Goal: Information Seeking & Learning: Learn about a topic

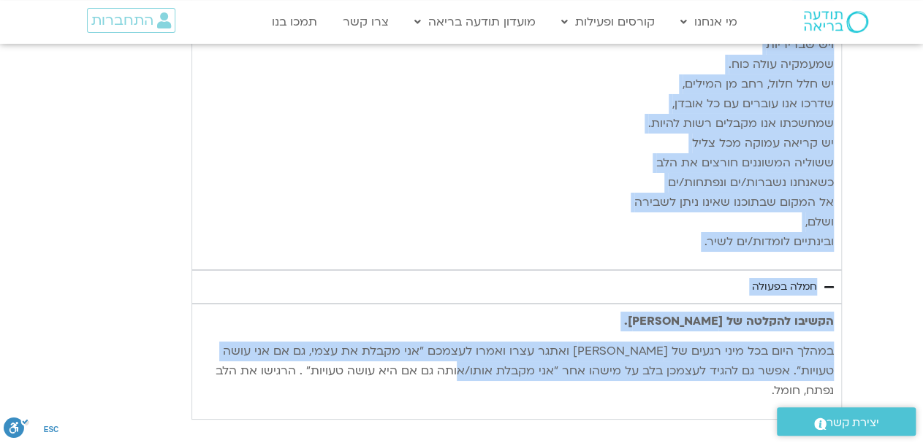
scroll to position [2583, 0]
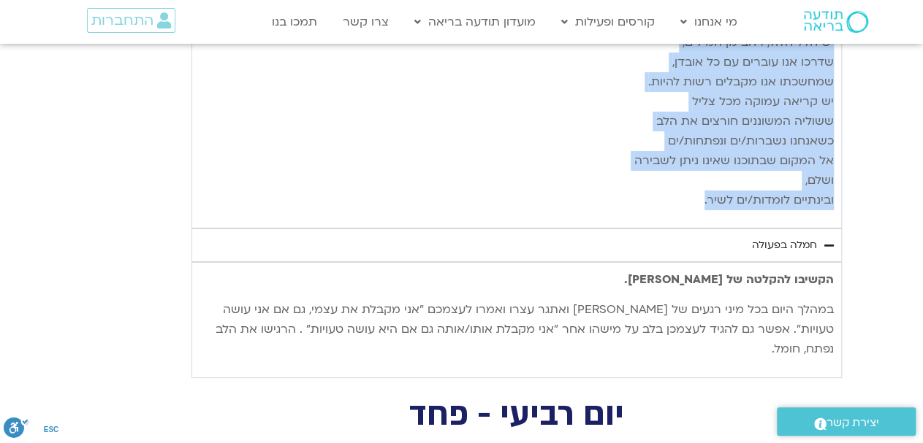
drag, startPoint x: 830, startPoint y: 69, endPoint x: 698, endPoint y: 169, distance: 165.4
copy div "loremips dolorsi ametcon adipi eli sedd eiusmo, tempo incid ut labo etd magn al…"
click at [551, 140] on p "יש שבירות שממנה נולדת השלמות, יש התנפצות שממנה פורח הבלתי־נשבר. יש צער שמעבר לכ…" at bounding box center [516, 42] width 634 height 335
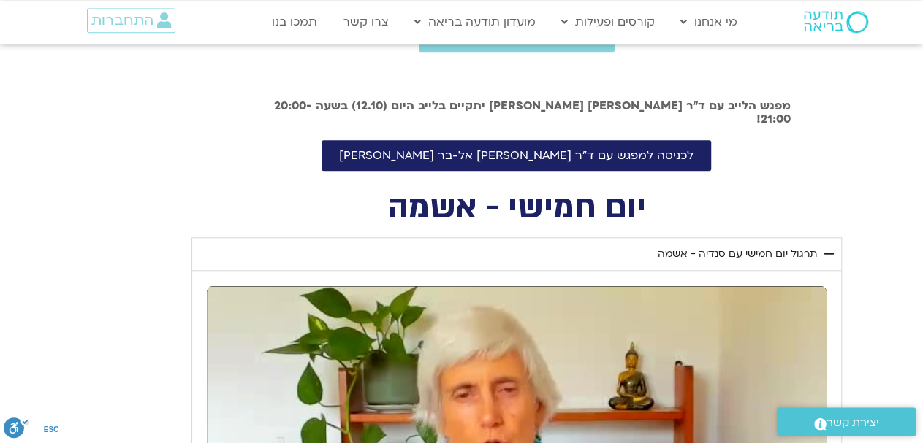
scroll to position [532, 0]
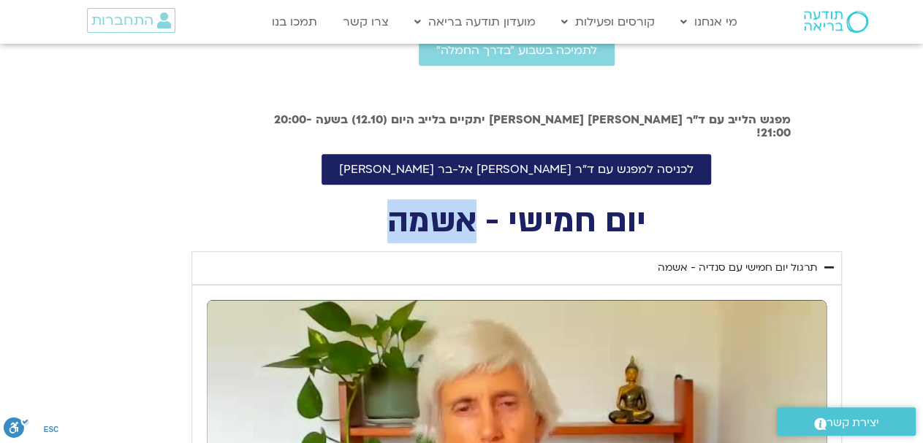
drag, startPoint x: 473, startPoint y: 230, endPoint x: 385, endPoint y: 240, distance: 88.2
click at [385, 237] on h2 "יום חמישי - אשמה" at bounding box center [516, 222] width 650 height 30
copy h2 "אשמה"
click at [765, 154] on div "[PERSON_NAME] וברוכים הבאים לשבוע ״בדרך החמלה״. במהלך השבוע תקבלו מדי יום: מדיט…" at bounding box center [461, 0] width 657 height 370
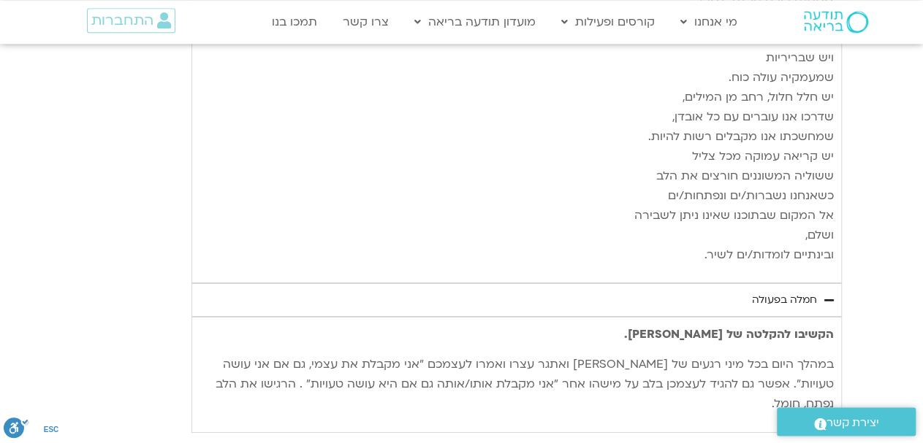
scroll to position [2659, 0]
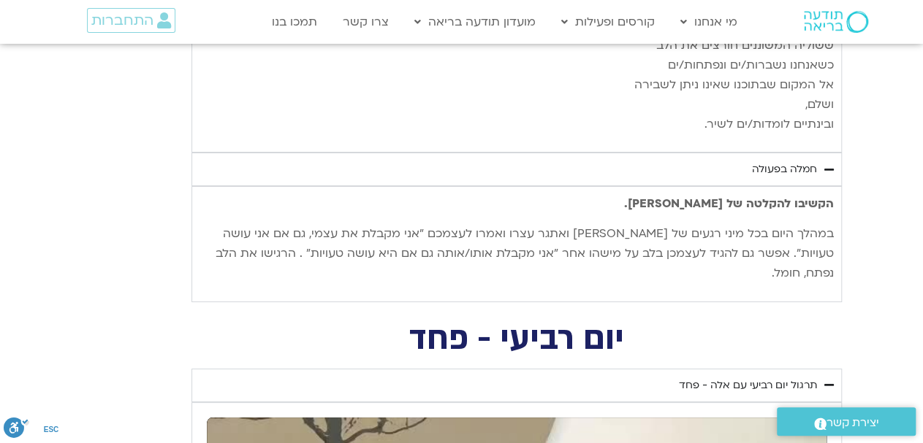
click at [766, 161] on div "חמלה בפעולה" at bounding box center [784, 170] width 65 height 18
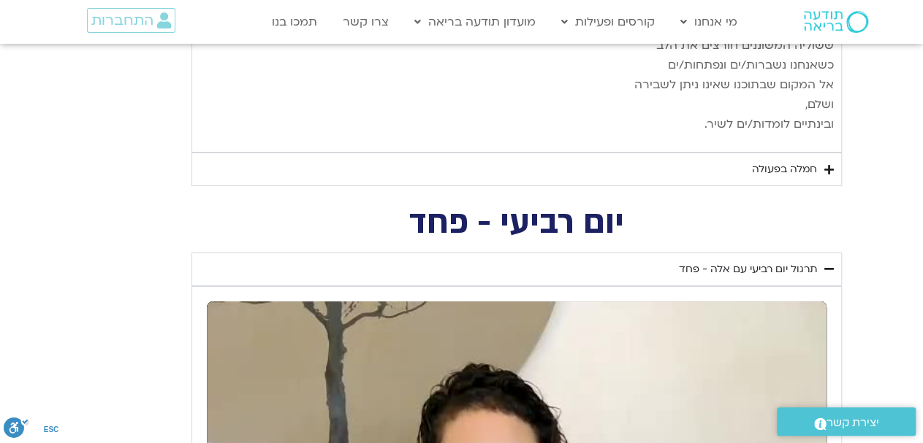
click at [766, 161] on div "חמלה בפעולה" at bounding box center [784, 170] width 65 height 18
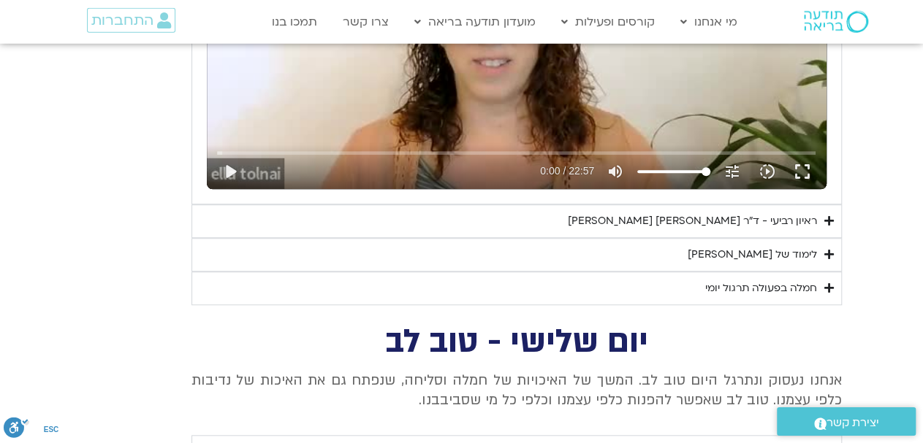
scroll to position [3266, 0]
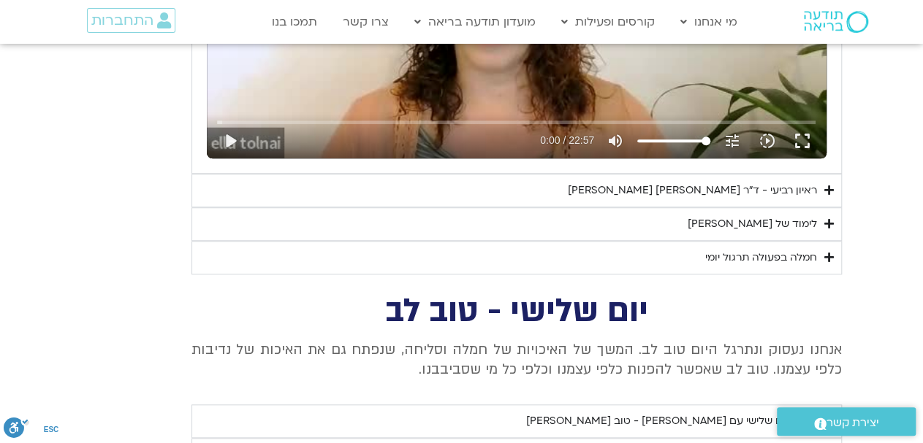
click at [770, 182] on div "ראיון רביעי - ד"ר [PERSON_NAME] [PERSON_NAME]" at bounding box center [692, 191] width 249 height 18
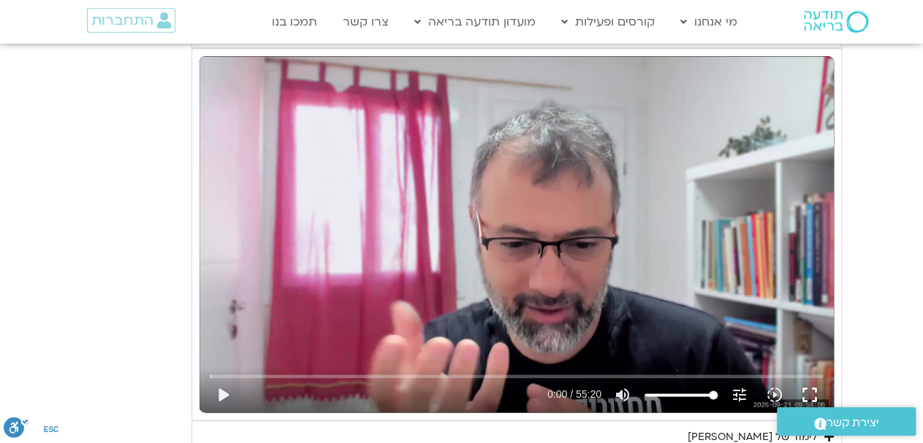
scroll to position [3494, 0]
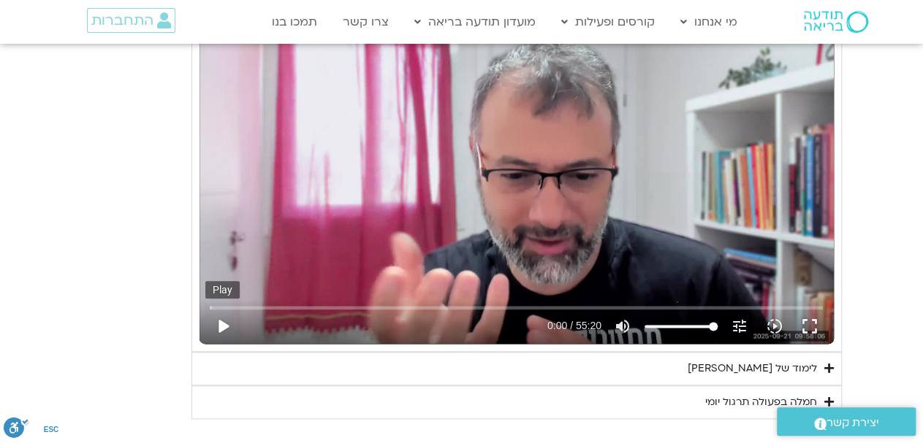
click at [221, 309] on button "play_arrow" at bounding box center [222, 326] width 35 height 35
click at [221, 309] on button "pause" at bounding box center [222, 326] width 35 height 35
type input "0.492499"
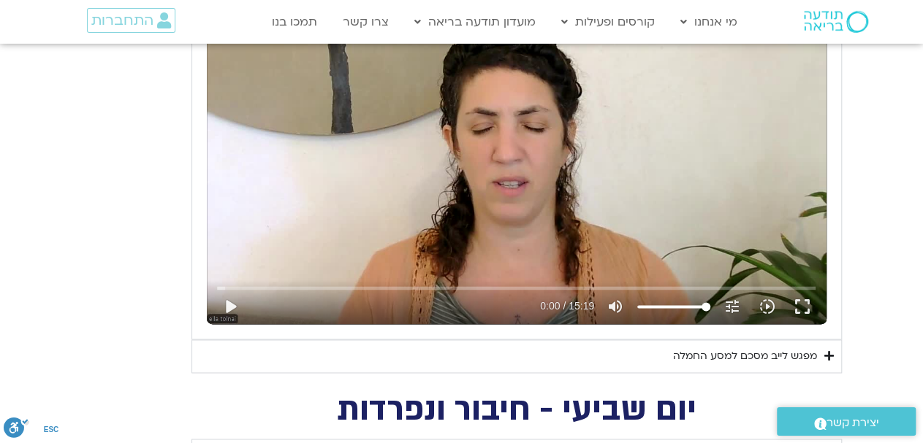
scroll to position [988, 0]
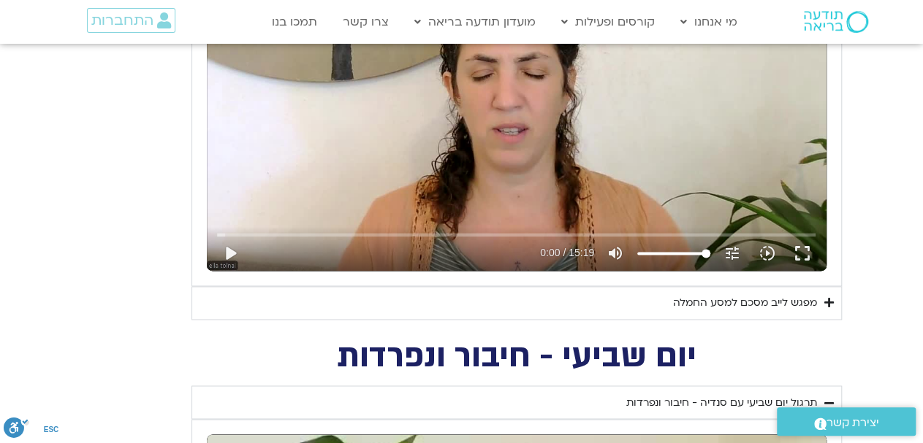
click at [862, 151] on section "יום שמיני - מעגלי החמלה תרגול יום שמיני עם אלה - מעגלי החמלה נא להזין כתובת אימ…" at bounding box center [461, 74] width 923 height 491
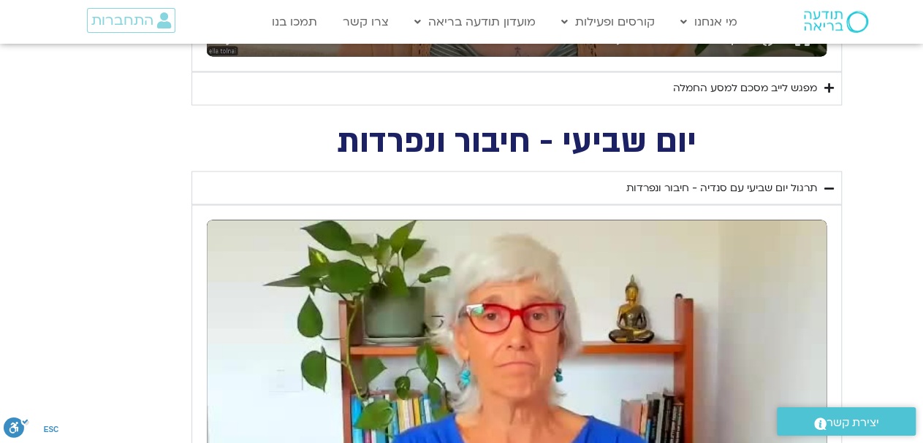
scroll to position [1139, 0]
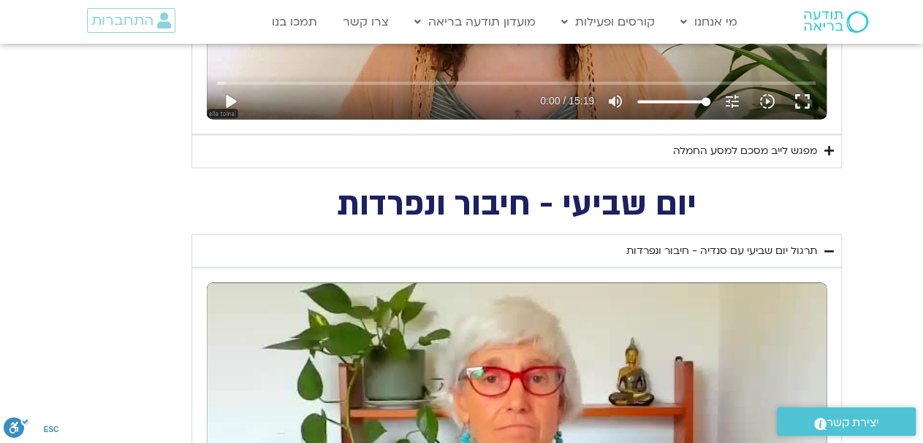
click at [739, 142] on div "מפגש לייב מסכם למסע החמלה" at bounding box center [745, 151] width 144 height 18
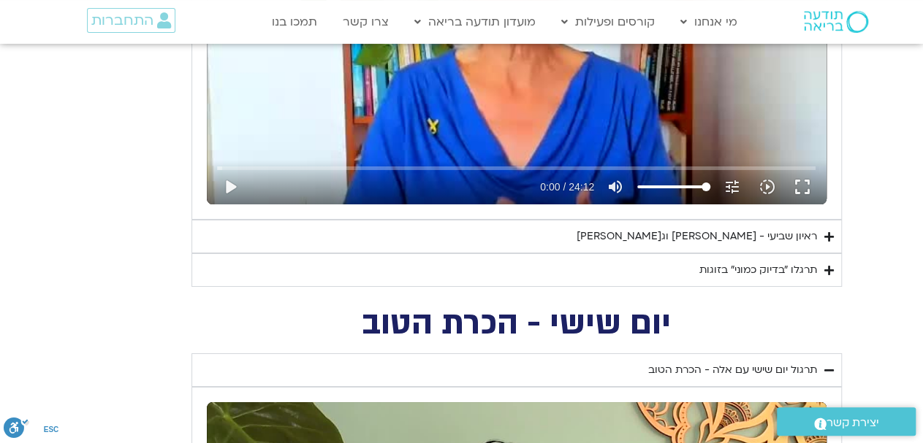
scroll to position [2507, 0]
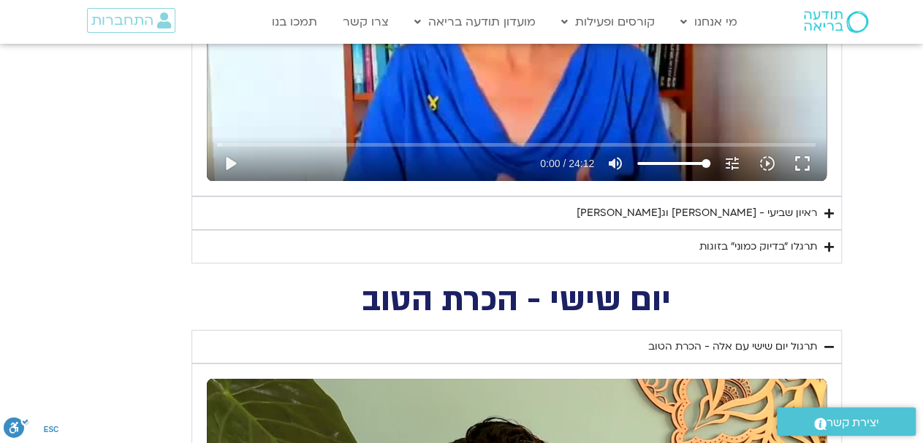
click at [753, 205] on div "ראיון שביעי - טארה בראך וג'ון קבט זין" at bounding box center [696, 214] width 240 height 18
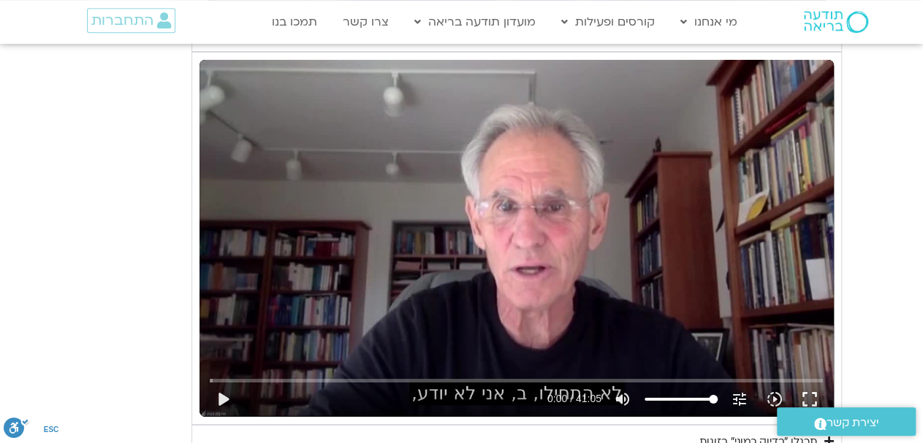
scroll to position [2735, 0]
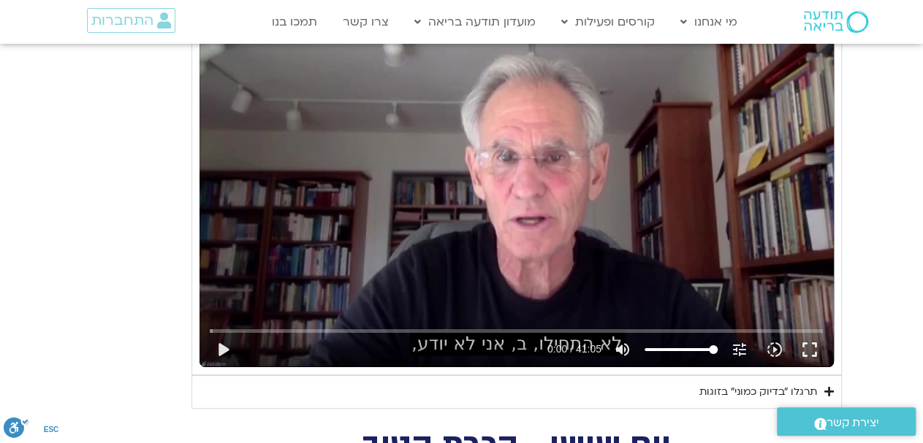
click at [758, 383] on div "תרגלו ״בדיוק כמוני״ בזוגות" at bounding box center [758, 392] width 118 height 18
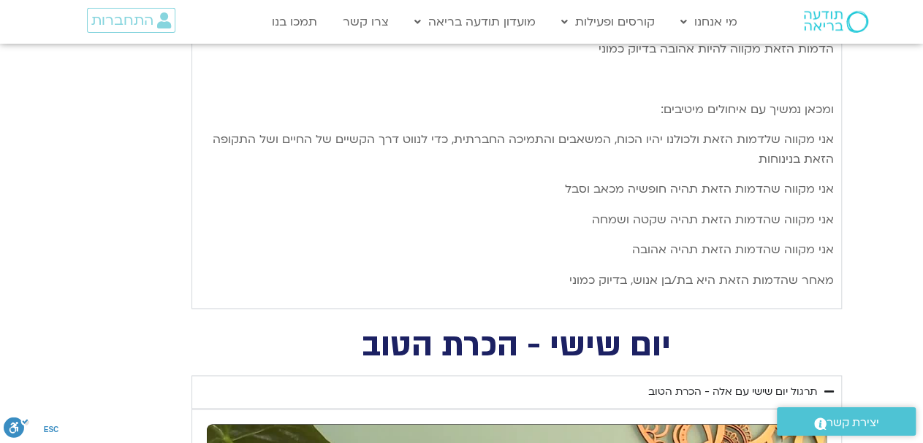
scroll to position [3646, 0]
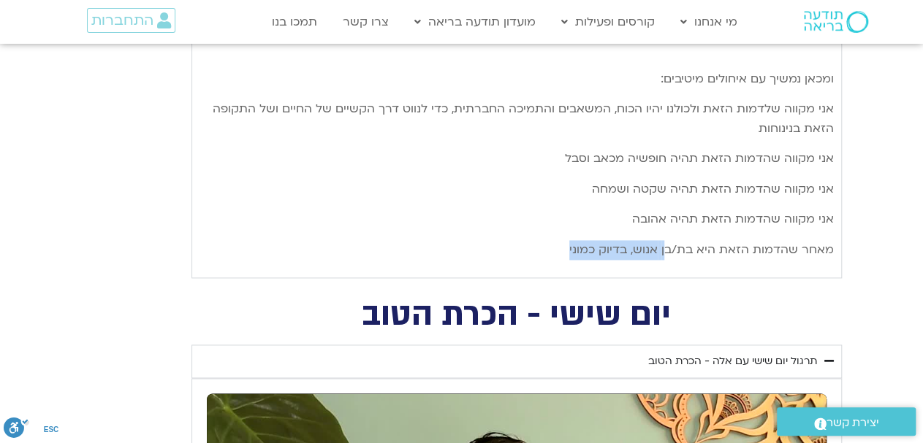
drag, startPoint x: 832, startPoint y: 169, endPoint x: 560, endPoint y: 217, distance: 276.0
copy p "ן אנוש, בדיוק כמוני"
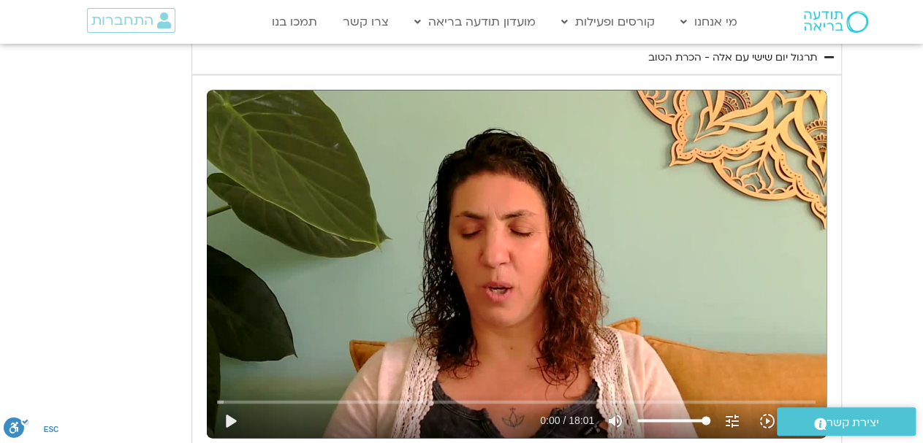
scroll to position [4026, 0]
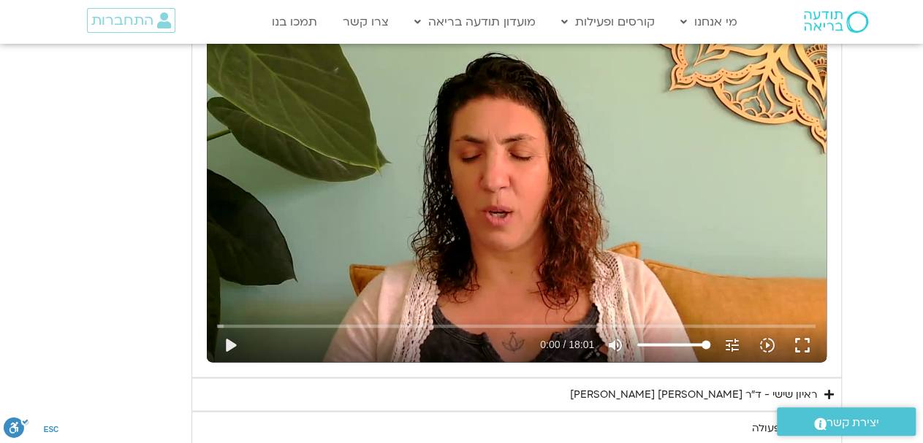
click at [134, 221] on div "יום שישי - הכרת הטוב תרגול יום שישי עם אלה - הכרת הטוב נא להזין כתובת אימייל כד…" at bounding box center [462, 182] width 760 height 524
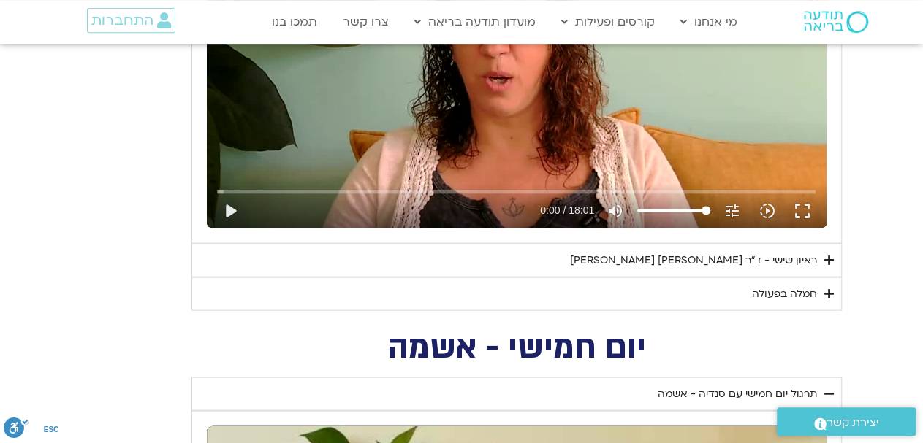
scroll to position [4178, 0]
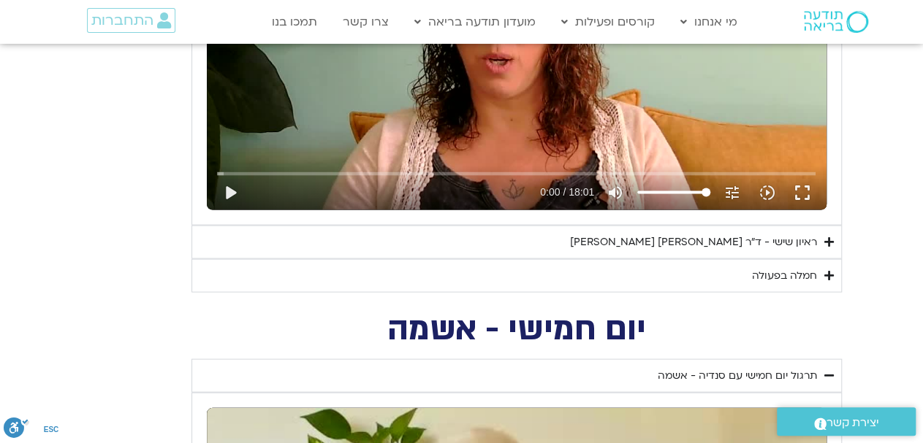
click at [750, 234] on div "ראיון שישי - ד"ר אסף סטי אל-בר וערן טייכר" at bounding box center [693, 243] width 247 height 18
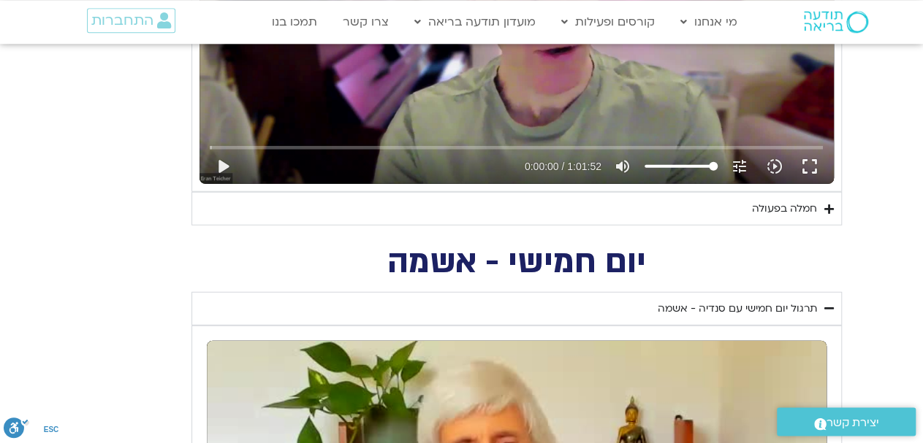
scroll to position [4634, 0]
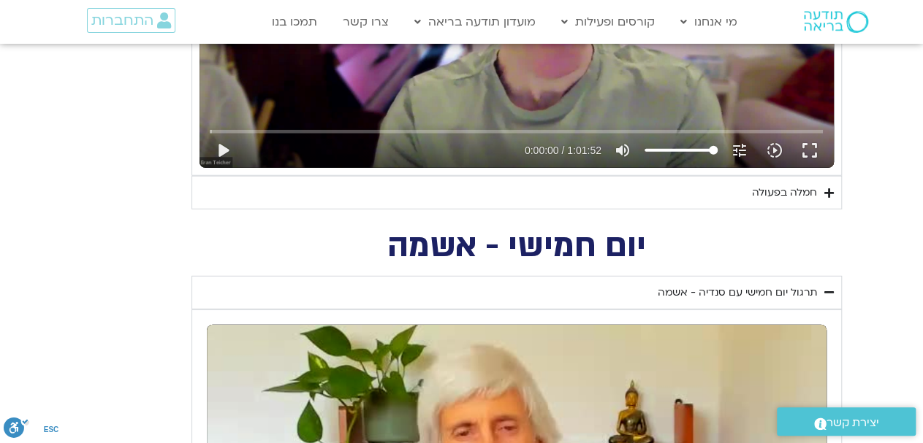
click at [779, 184] on div "חמלה בפעולה" at bounding box center [784, 193] width 65 height 18
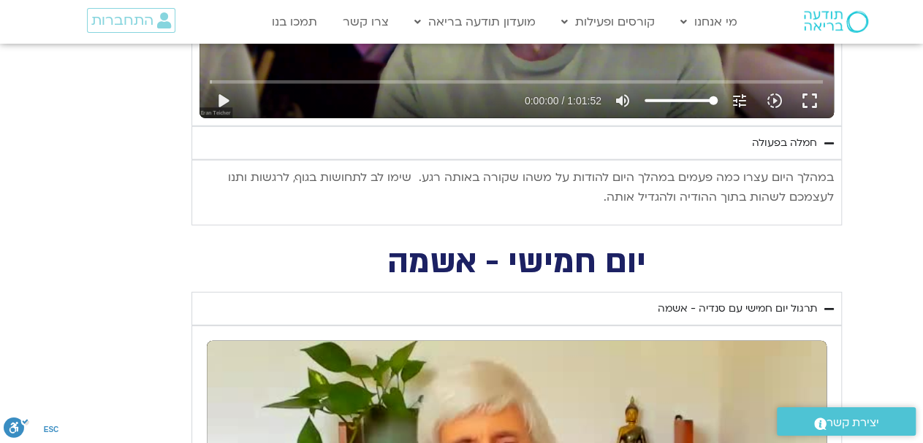
scroll to position [4710, 0]
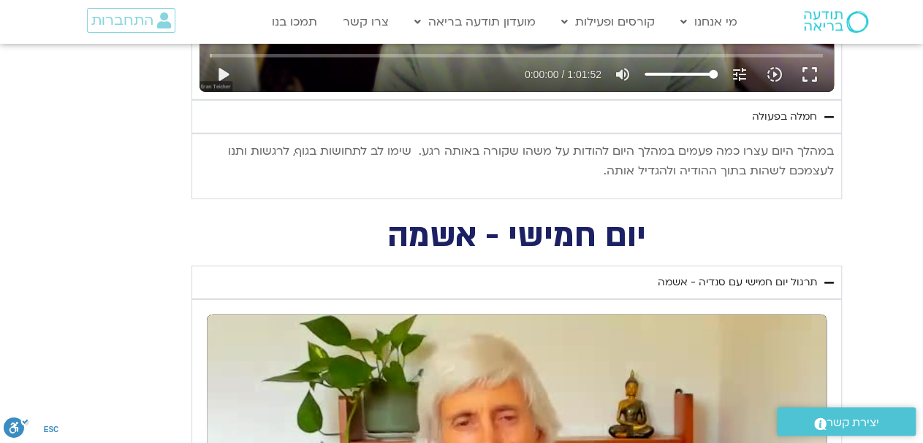
drag, startPoint x: 818, startPoint y: 84, endPoint x: 578, endPoint y: 148, distance: 248.8
click at [578, 148] on details "חמלה בפעולה במהלך היום עצרו כמה פעמים במהלך היום להודות על משהו שקורה באותה רגע…" at bounding box center [516, 149] width 650 height 99
copy details "חמלה בפעולה במהלך היום עצרו כמה פעמים במהלך היום להודות על משהו שקורה באותה רגע…"
click at [356, 221] on h2 "יום חמישי - אשמה" at bounding box center [516, 236] width 650 height 30
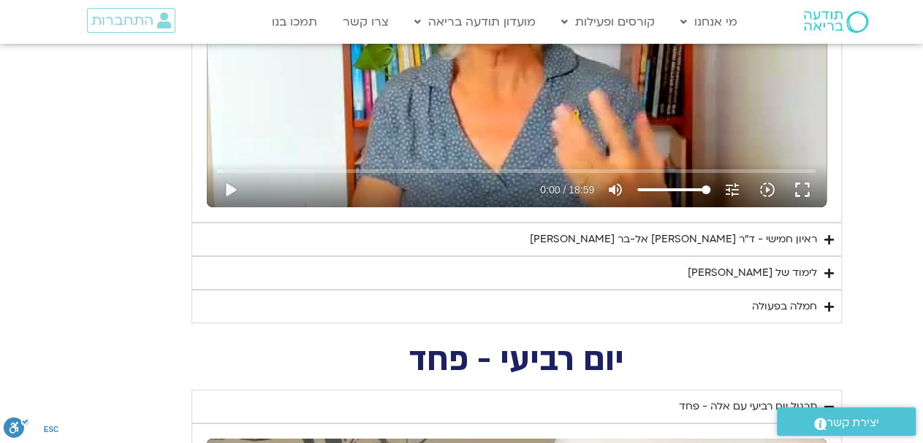
scroll to position [5241, 0]
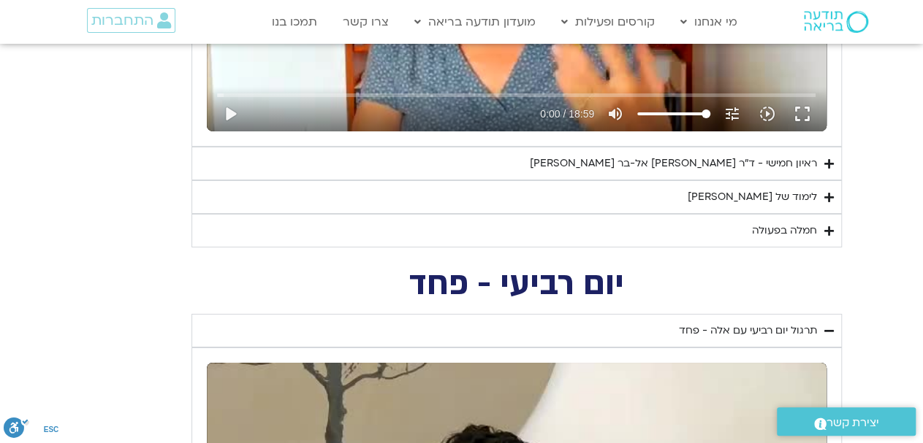
click at [788, 155] on div "ראיון חמישי - ד"ר [PERSON_NAME] אל-בר [PERSON_NAME]" at bounding box center [673, 164] width 287 height 18
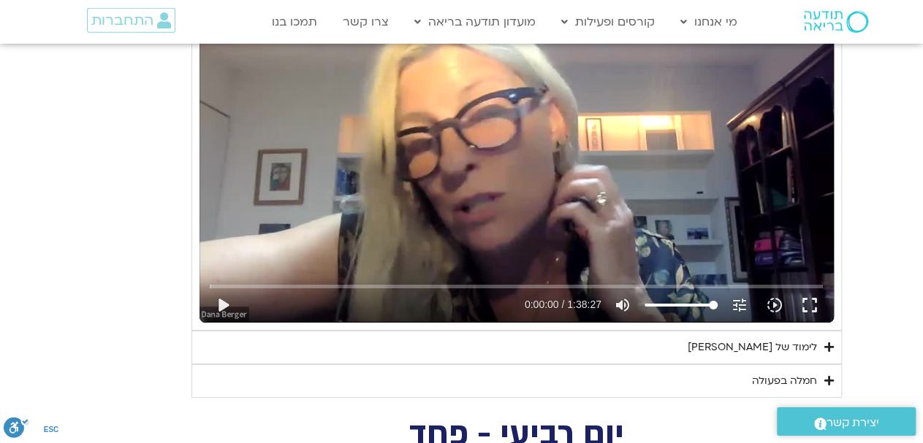
scroll to position [5469, 0]
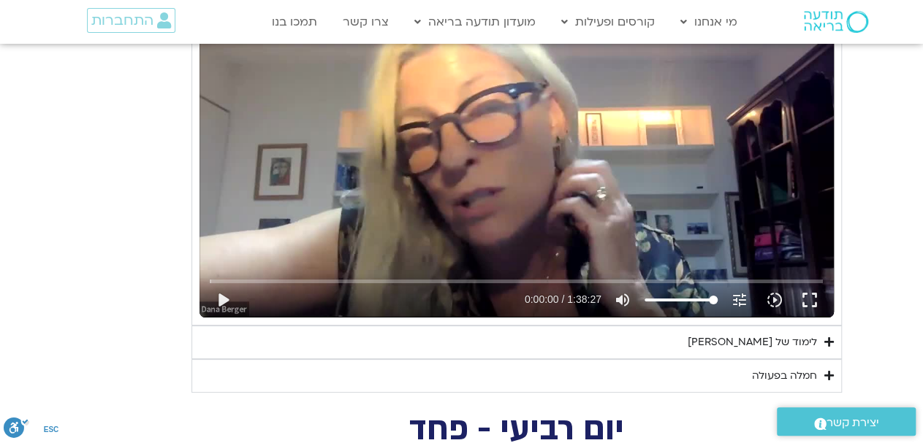
click at [763, 367] on div "חמלה בפעולה" at bounding box center [784, 376] width 65 height 18
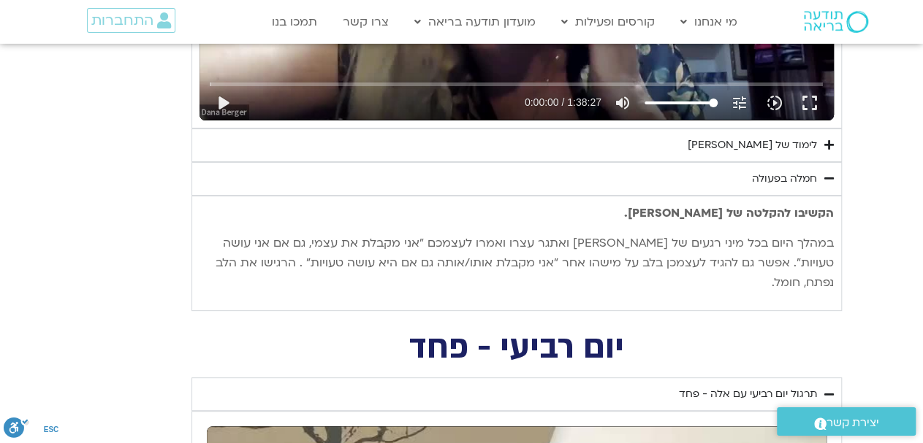
scroll to position [5697, 0]
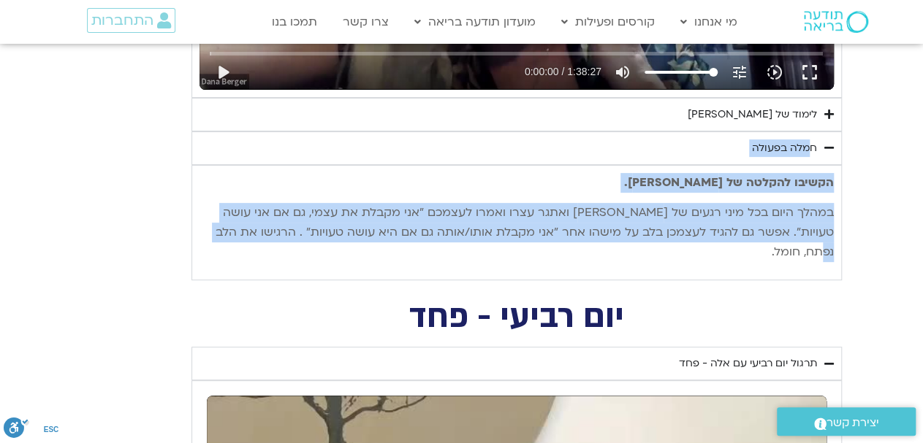
drag, startPoint x: 817, startPoint y: 109, endPoint x: 242, endPoint y: 196, distance: 582.1
click at [242, 196] on details "חמלה בפעולה הקשיבו להקלטה של סנדיה. במהלך היום בכל מיני רגעים של קושי ואתגר עצר…" at bounding box center [516, 206] width 650 height 150
copy details "חמלה בפעולה הקשיבו להקלטה של סנדיה. במהלך היום בכל מיני רגעים של קושי ואתגר עצר…"
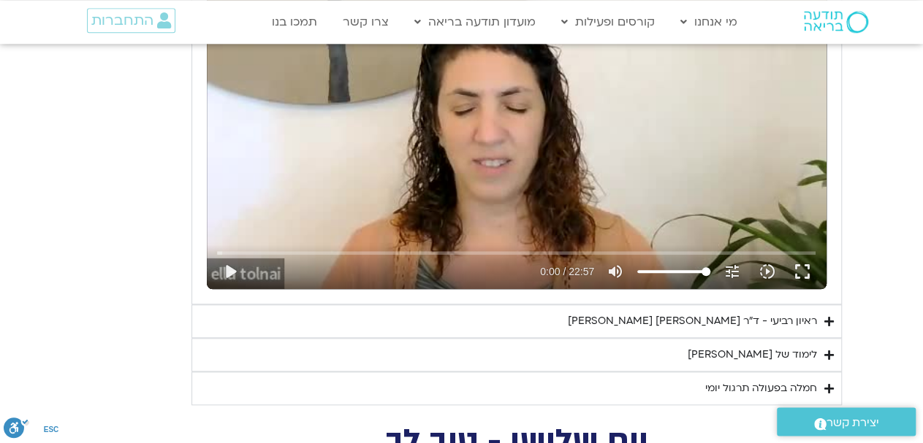
scroll to position [6153, 0]
click at [229, 253] on button "play_arrow" at bounding box center [230, 270] width 35 height 35
click at [227, 253] on button "pause" at bounding box center [230, 270] width 35 height 35
type input "1.138249"
click at [782, 312] on div "ראיון רביעי - ד"ר [PERSON_NAME] [PERSON_NAME]" at bounding box center [692, 321] width 249 height 18
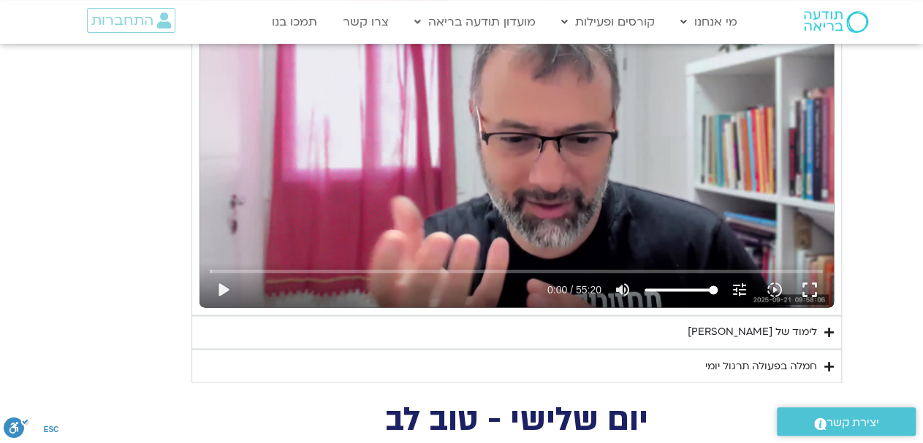
scroll to position [6685, 0]
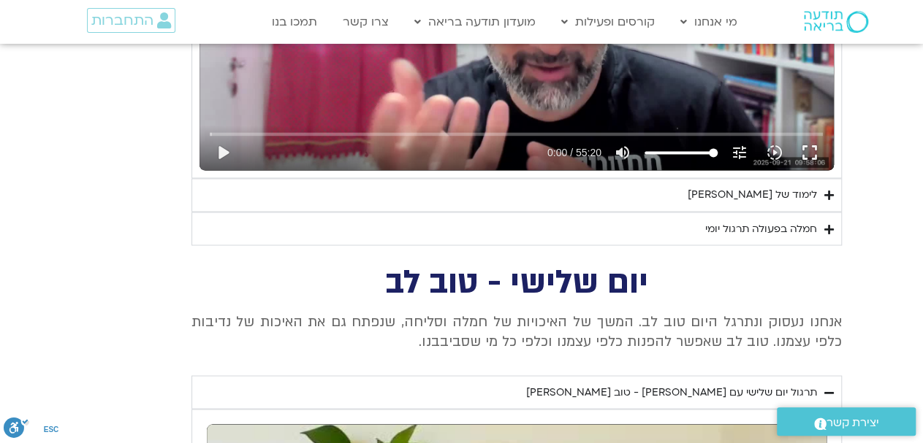
click at [800, 186] on div "לימוד של [PERSON_NAME]" at bounding box center [751, 195] width 129 height 18
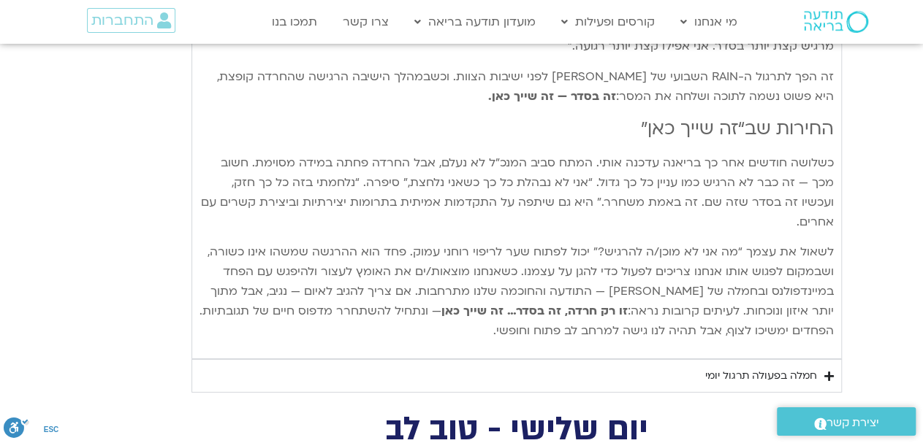
scroll to position [7659, 0]
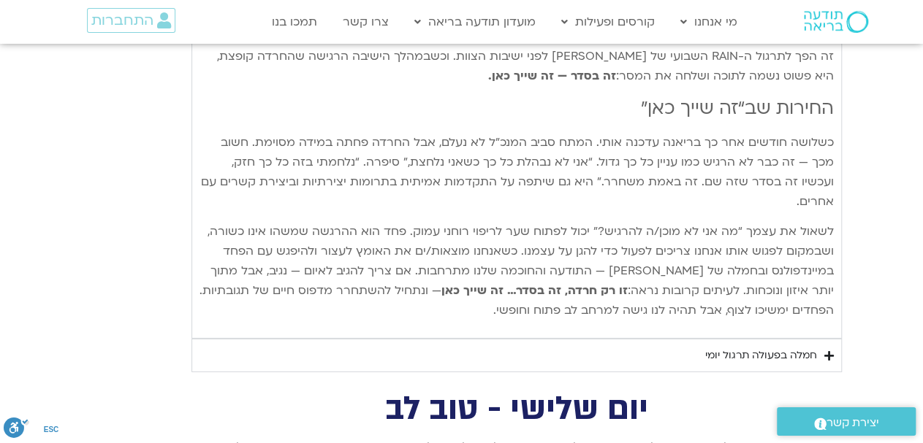
drag, startPoint x: 819, startPoint y: 134, endPoint x: 530, endPoint y: 169, distance: 290.7
click at [784, 347] on div "חמלה בפעולה תרגול יומי" at bounding box center [761, 356] width 112 height 18
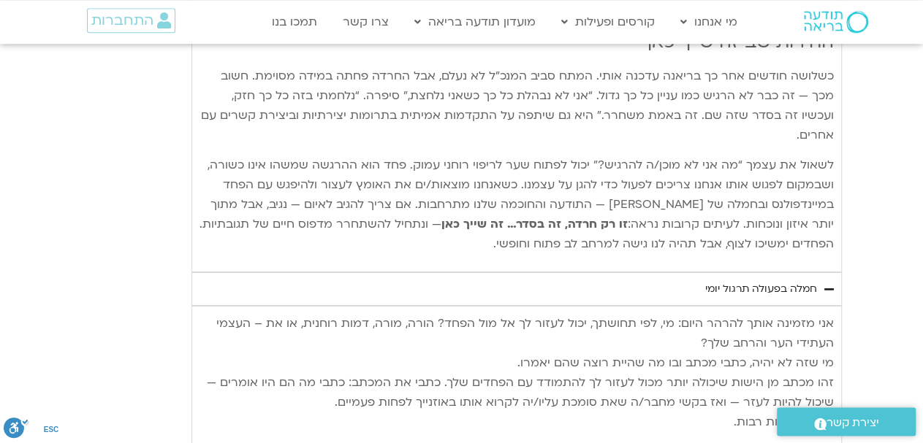
scroll to position [7735, 0]
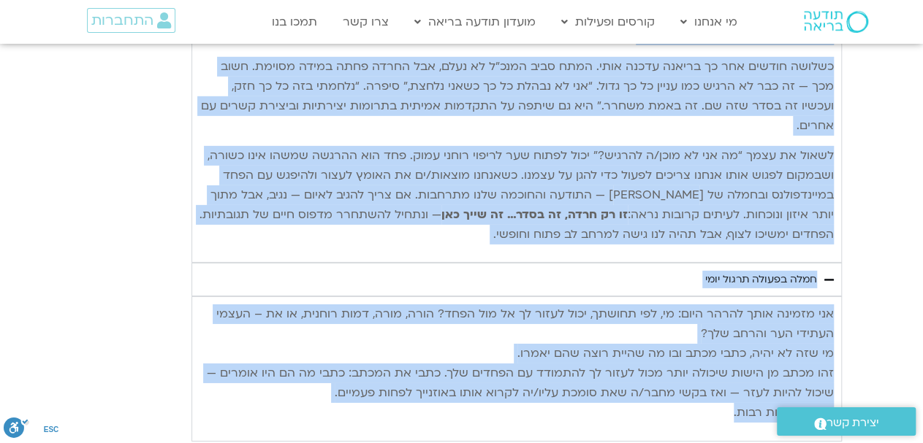
drag, startPoint x: 820, startPoint y: 302, endPoint x: 704, endPoint y: 289, distance: 116.2
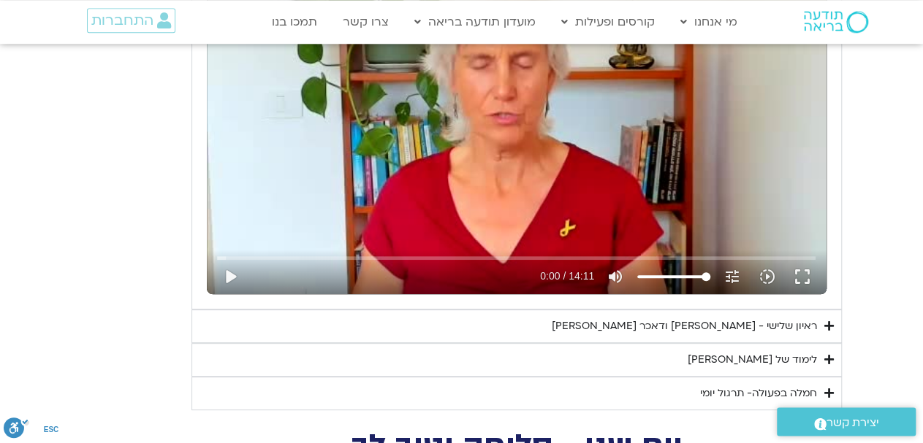
scroll to position [8419, 0]
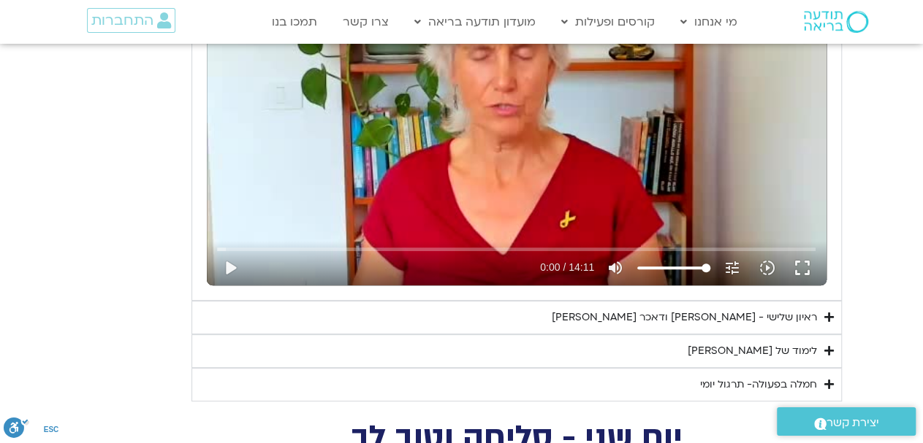
click at [779, 309] on div "ראיון שלישי - [PERSON_NAME] ודאכר [PERSON_NAME]" at bounding box center [683, 318] width 265 height 18
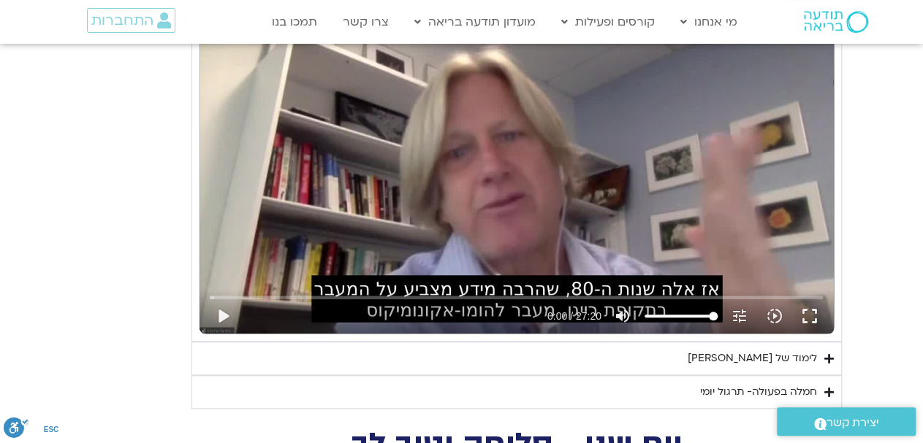
scroll to position [8799, 0]
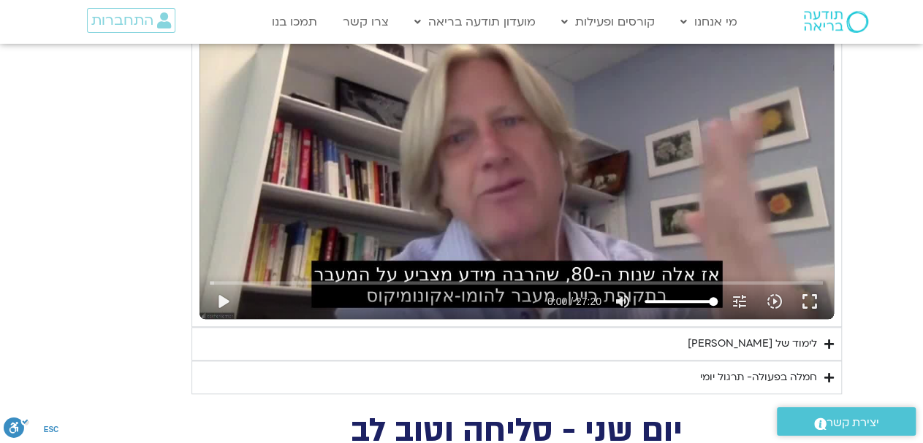
click at [806, 335] on div "לימוד של [PERSON_NAME]" at bounding box center [751, 344] width 129 height 18
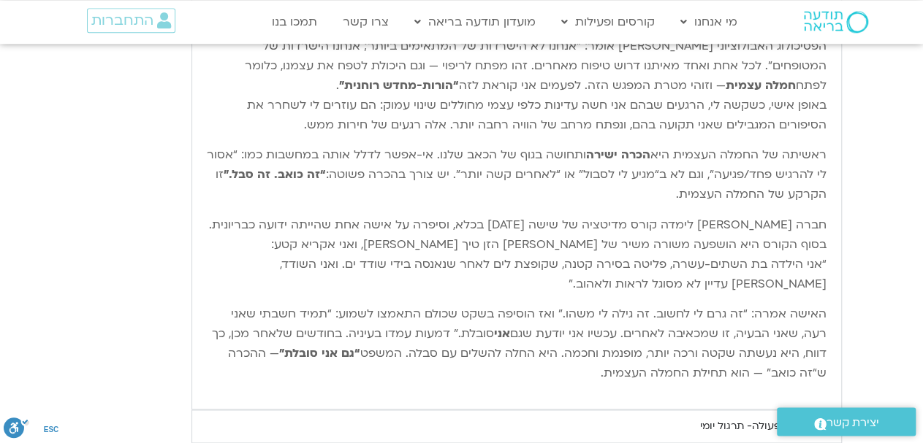
scroll to position [9178, 0]
click at [789, 417] on div "חמלה בפעולה- תרגול יומי" at bounding box center [758, 426] width 117 height 18
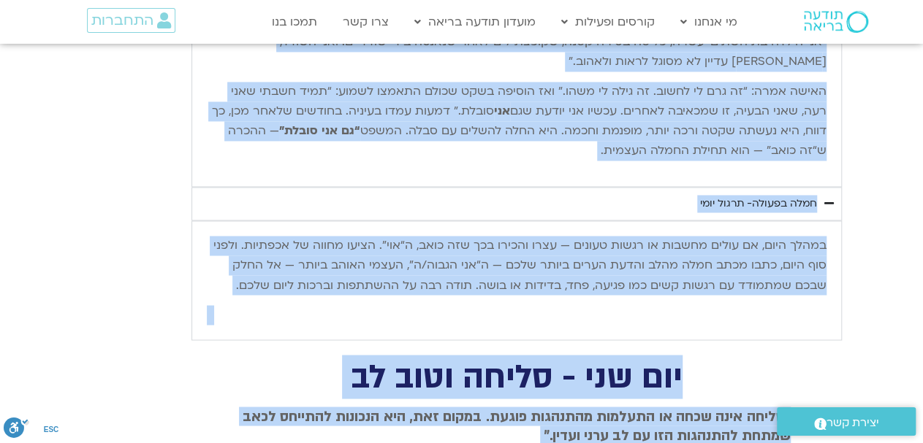
scroll to position [9406, 0]
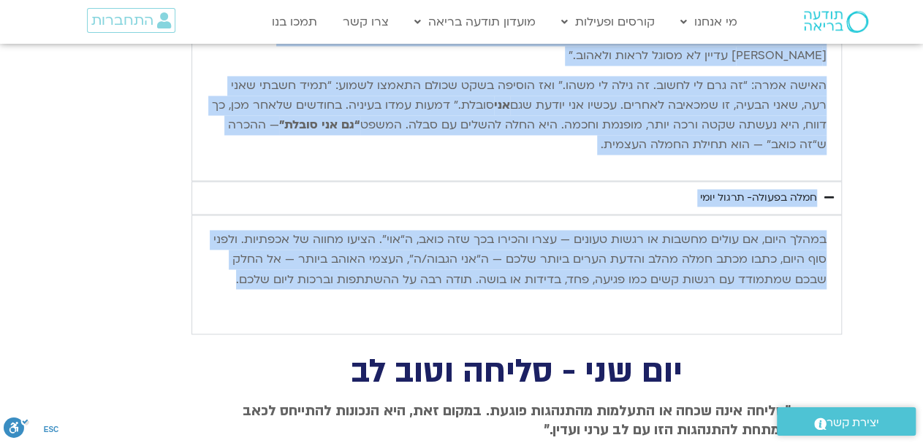
drag, startPoint x: 817, startPoint y: 123, endPoint x: 232, endPoint y: 143, distance: 585.4
copy div "לימוד של טארה שלום חברות וחברים יקרים, וברוכים השבים. אחת הדרכים שאני מבינה בהן…"
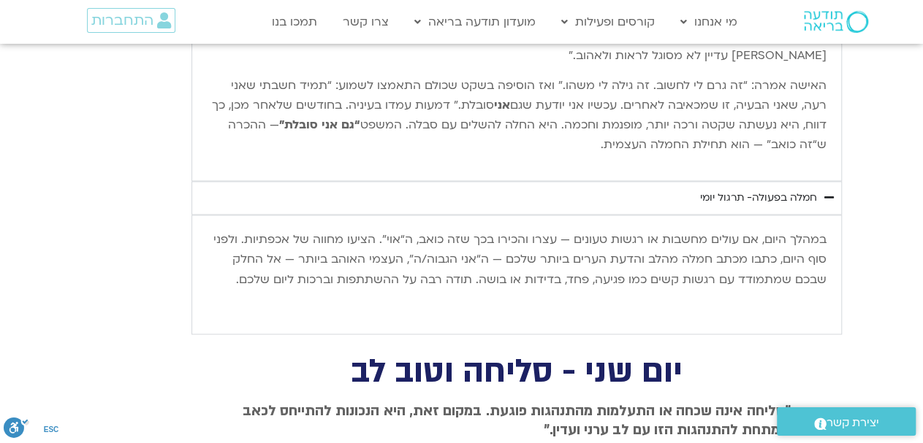
click at [440, 356] on h2 "יום שני - סליחה וטוב לב" at bounding box center [516, 371] width 548 height 30
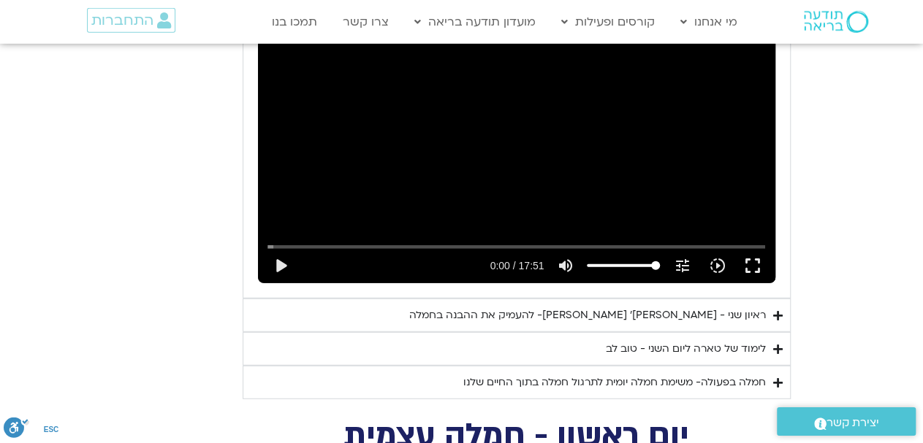
scroll to position [10090, 0]
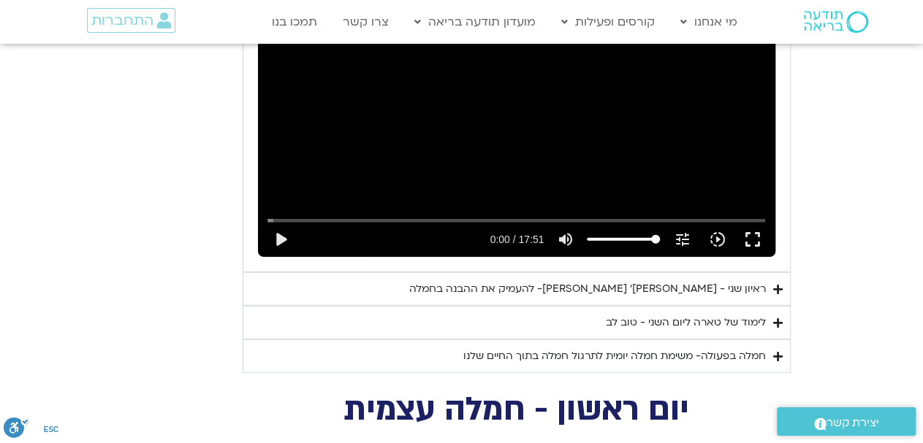
click at [736, 280] on div "ראיון שני - [PERSON_NAME]׳ [PERSON_NAME]- להעמיק את ההבנה בחמלה" at bounding box center [587, 289] width 356 height 18
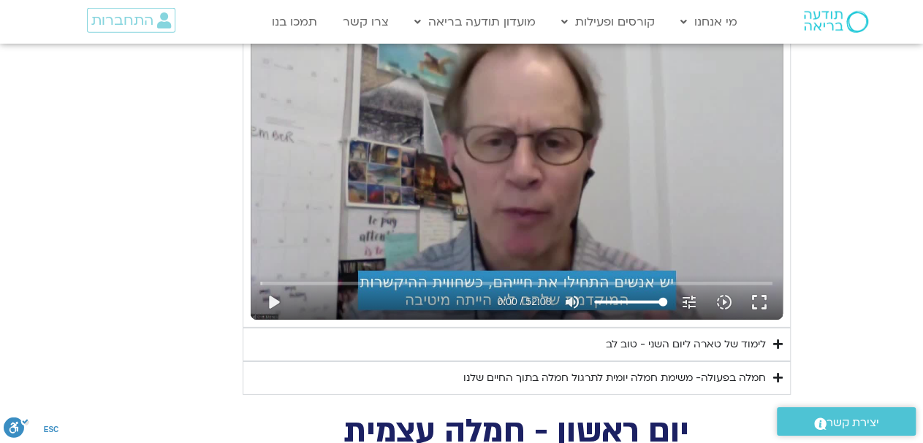
scroll to position [10394, 0]
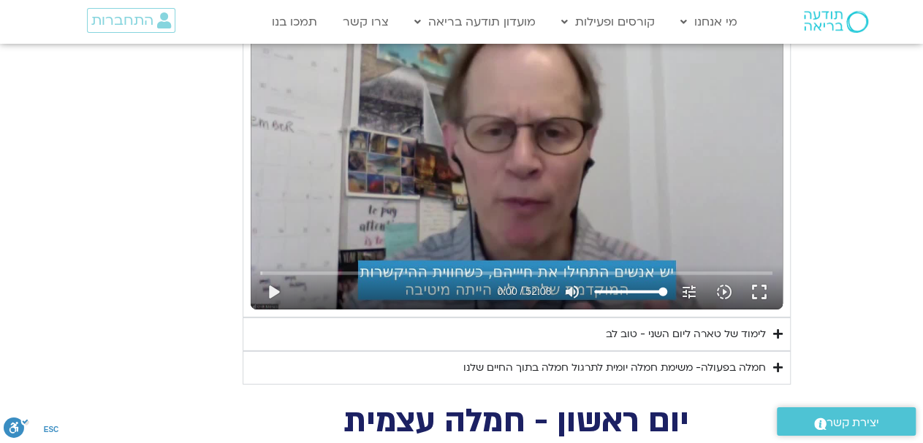
click at [738, 326] on div "לימוד של טארה ליום השני - טוב לב" at bounding box center [686, 335] width 160 height 18
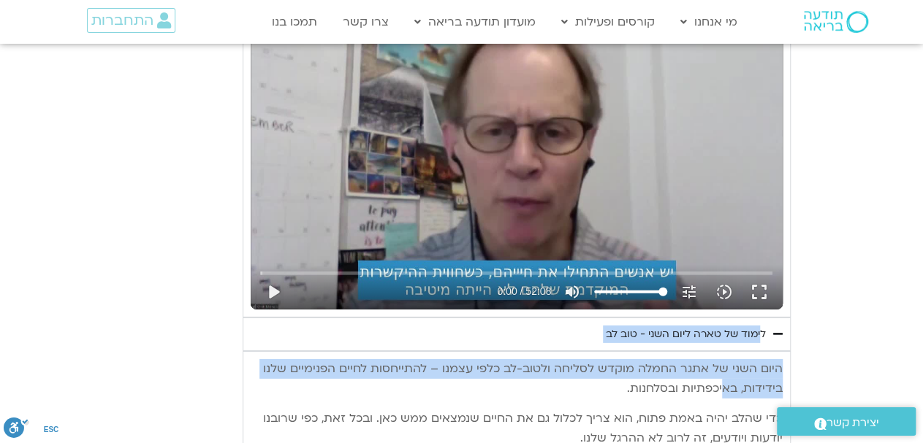
drag, startPoint x: 768, startPoint y: 171, endPoint x: 721, endPoint y: 221, distance: 68.2
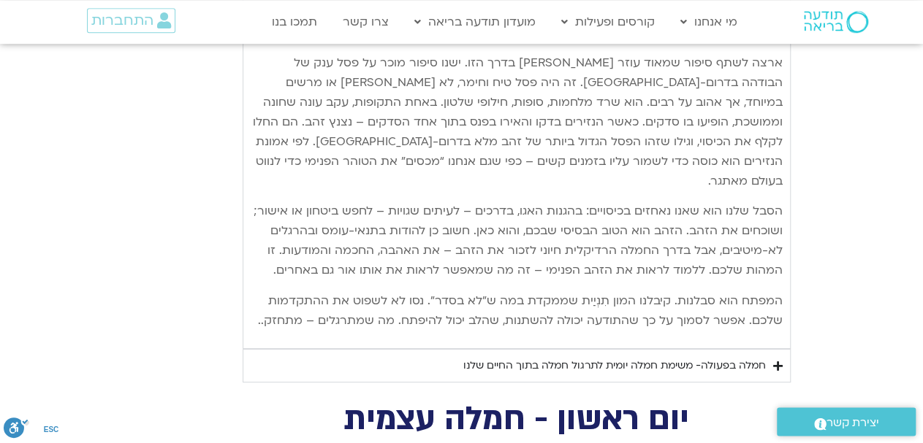
scroll to position [11153, 0]
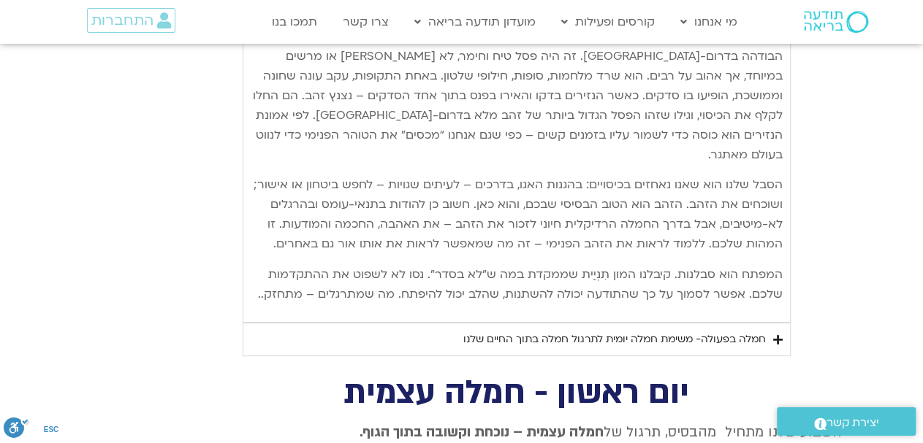
click at [756, 331] on div "חמלה בפעולה- משימת חמלה יומית לתרגול חמלה בתוך החיים שלנו" at bounding box center [614, 340] width 302 height 18
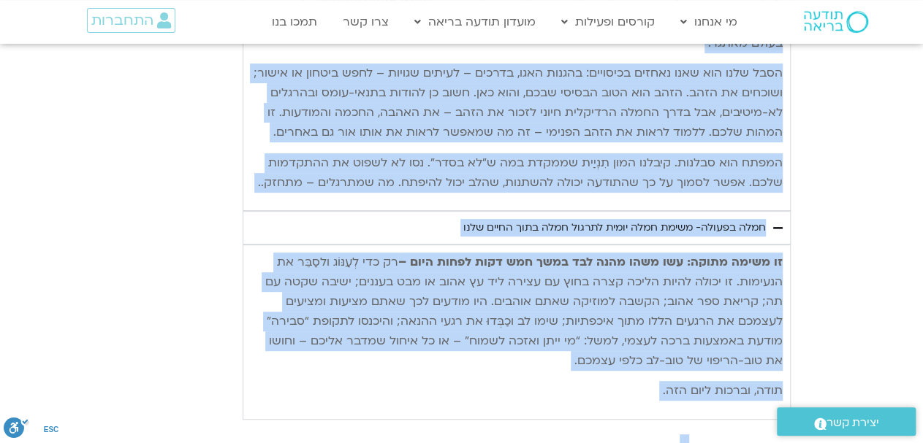
scroll to position [11305, 0]
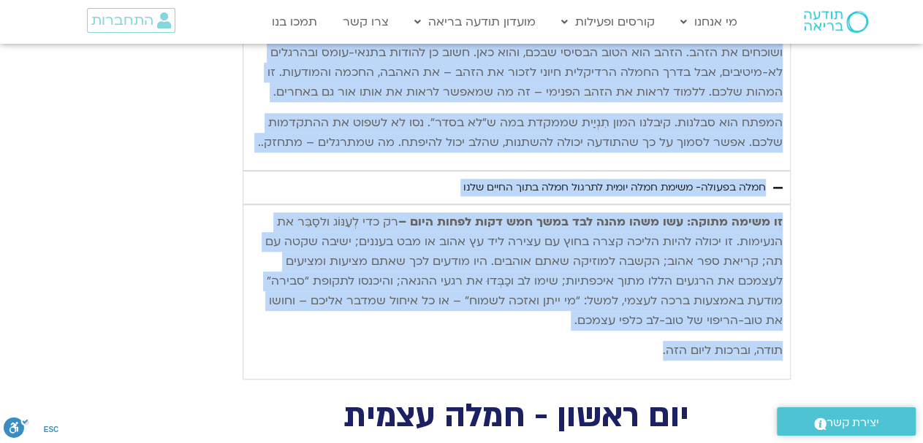
drag, startPoint x: 768, startPoint y: 169, endPoint x: 643, endPoint y: 179, distance: 124.6
copy div "לימוד של טארה ליום השני - טוב לב היום השני של אתגר החמלה מוקדש לסליחה ולטוב-לב …"
click at [589, 341] on p "תודה, וברכות ליום הזה." at bounding box center [517, 351] width 532 height 20
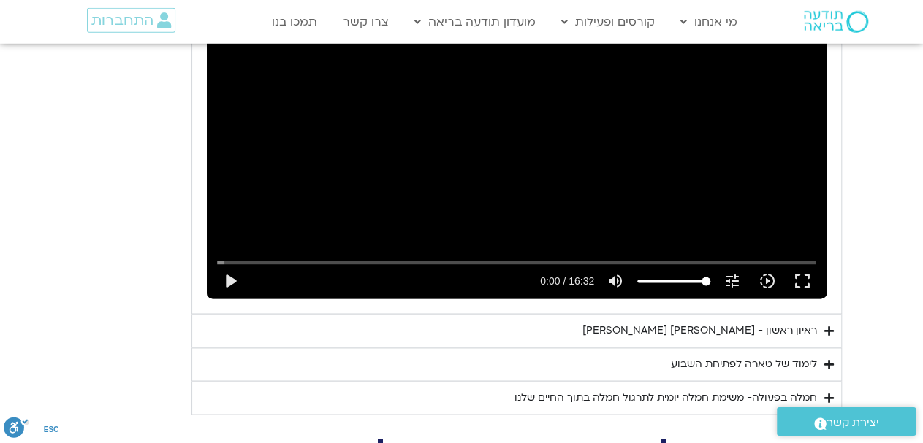
scroll to position [12065, 0]
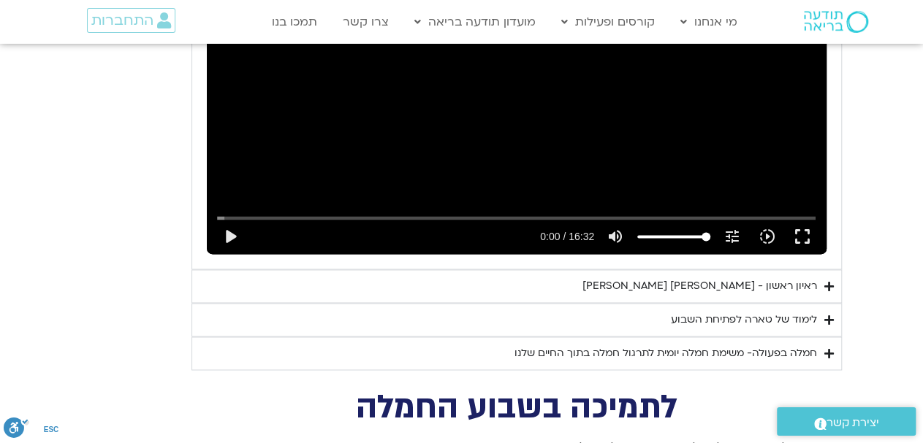
click at [709, 278] on div "ראיון ראשון - [PERSON_NAME] [PERSON_NAME]" at bounding box center [699, 287] width 234 height 18
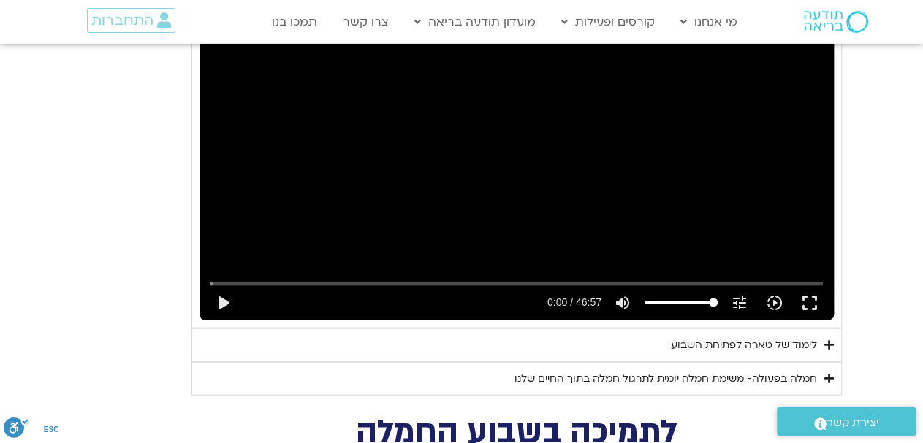
scroll to position [12445, 0]
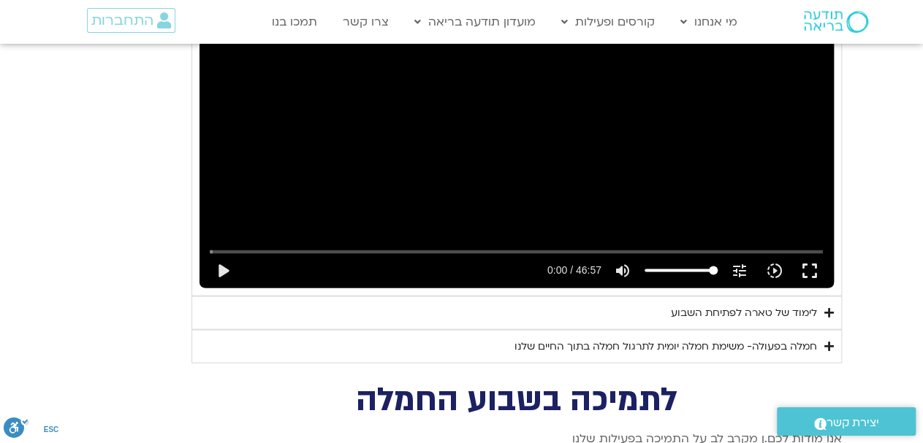
click at [733, 305] on div "לימוד של טארה לפתיחת השבוע" at bounding box center [744, 314] width 146 height 18
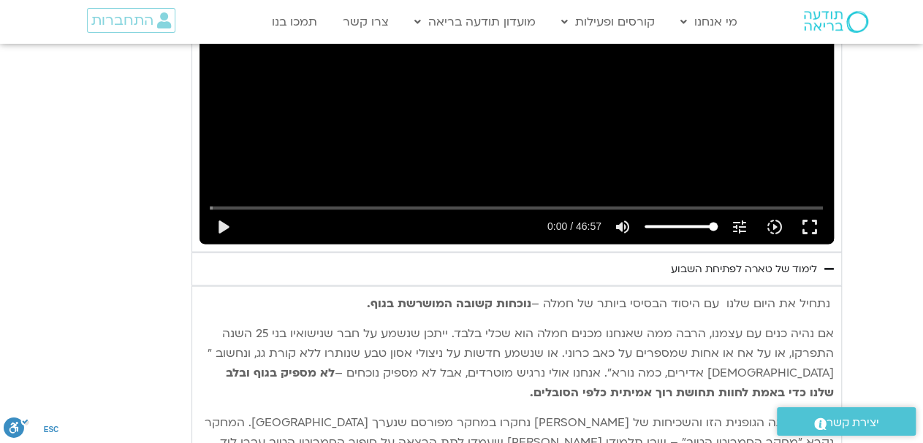
scroll to position [12521, 0]
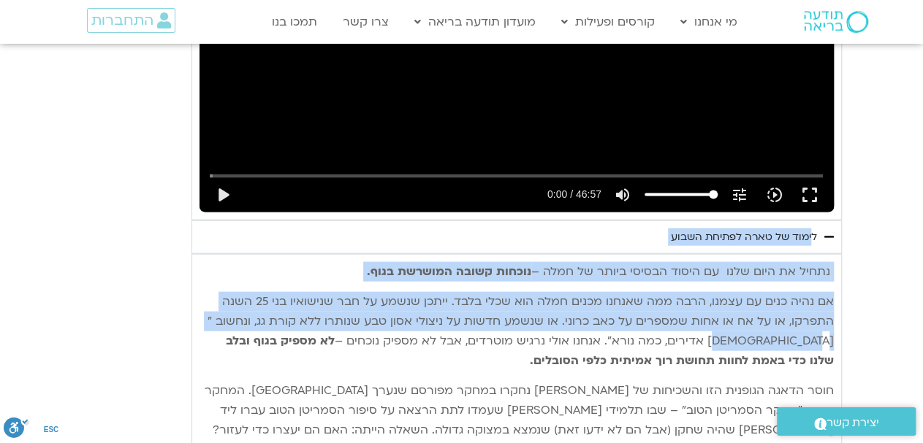
drag, startPoint x: 819, startPoint y: 69, endPoint x: 738, endPoint y: 173, distance: 132.2
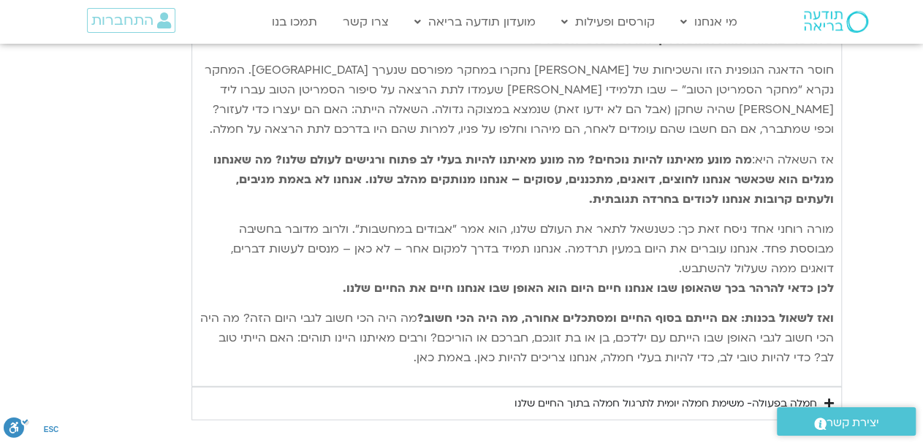
scroll to position [12901, 0]
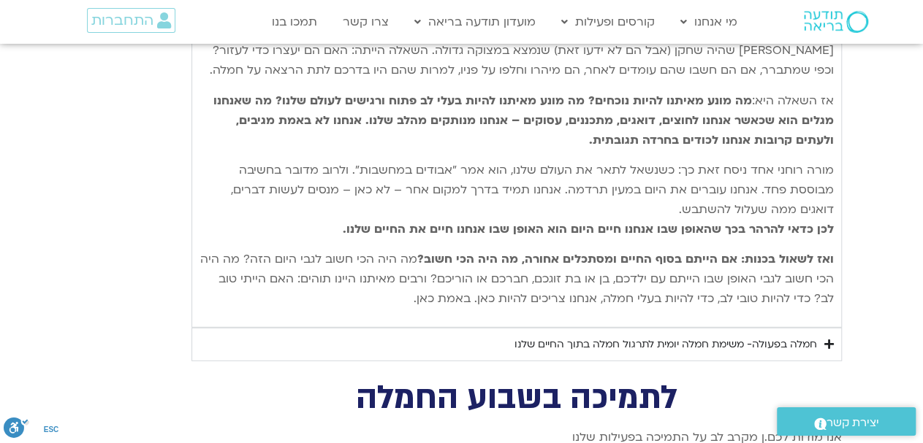
click at [771, 336] on div "חמלה בפעולה- משימת חמלה יומית לתרגול חמלה בתוך החיים שלנו" at bounding box center [665, 345] width 302 height 18
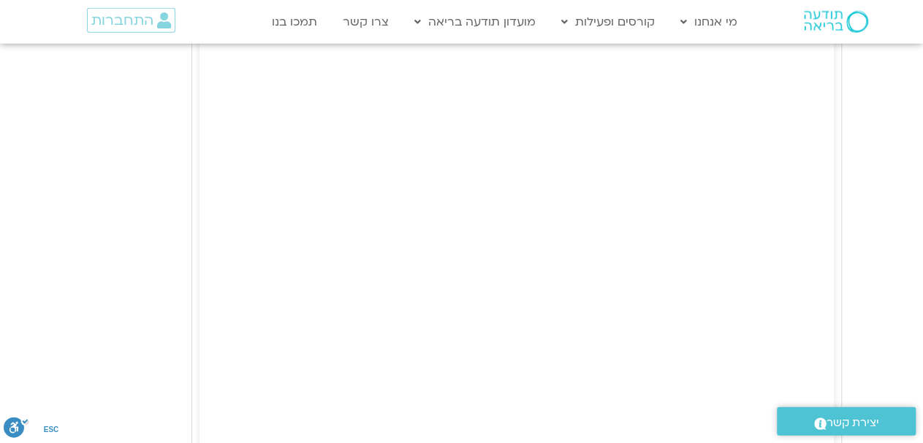
scroll to position [13736, 0]
drag, startPoint x: 817, startPoint y: 224, endPoint x: 431, endPoint y: 277, distance: 390.0
copy div "לימוד של טארה לפתיחת השבוע נתחיל את היום שלנו עם היסוד הבסיסי ביותר של חמלה – נ…"
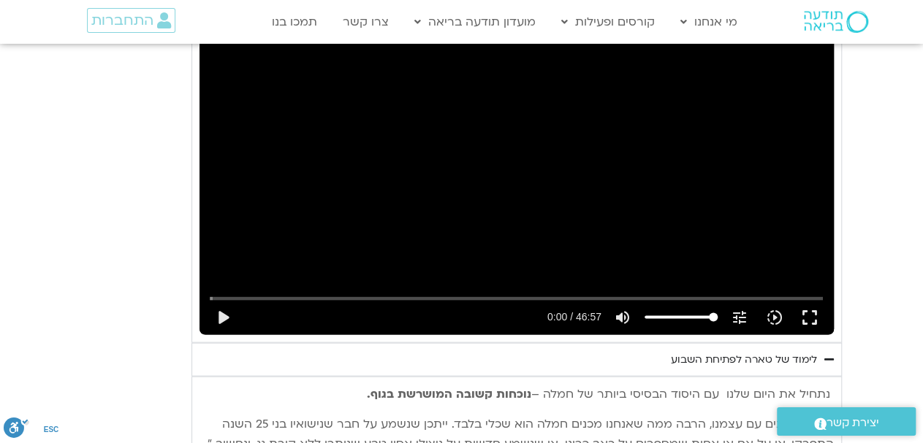
scroll to position [12369, 0]
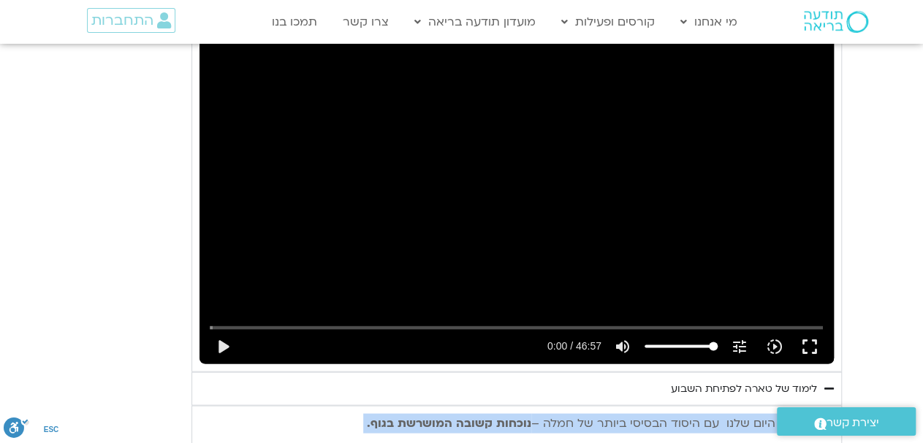
drag, startPoint x: 820, startPoint y: 219, endPoint x: 722, endPoint y: 326, distance: 145.2
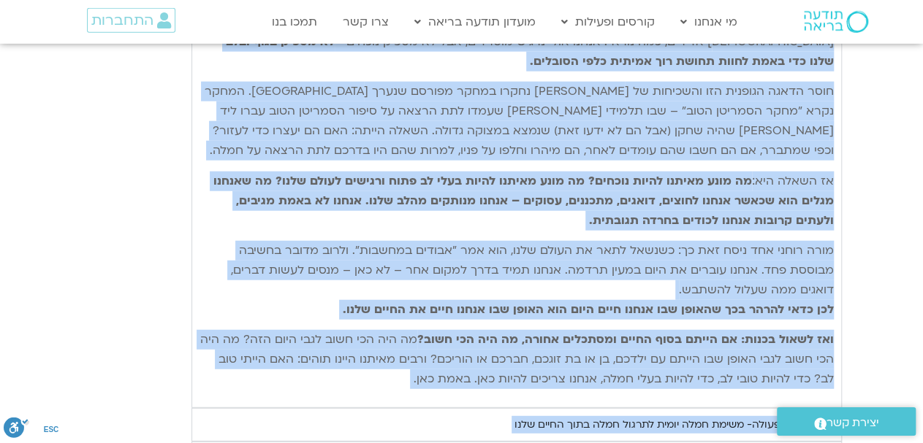
scroll to position [12825, 0]
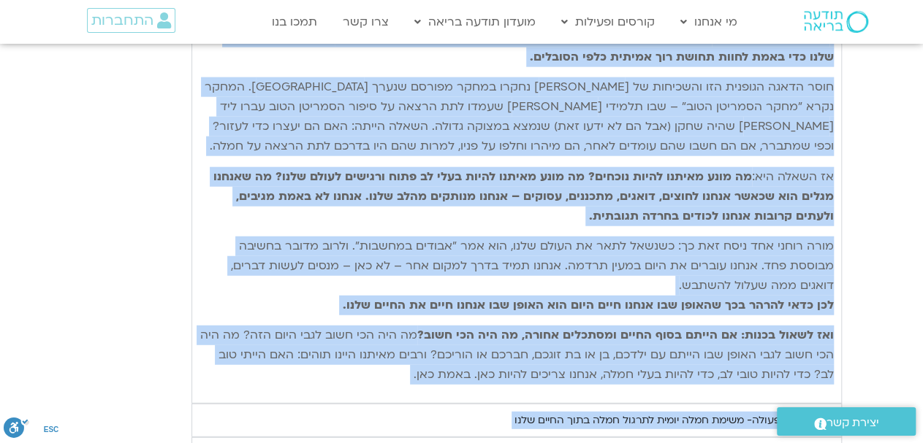
drag, startPoint x: 818, startPoint y: 217, endPoint x: 503, endPoint y: 252, distance: 316.8
click at [503, 252] on div "תרגול יום ראשון עם סנדיה - חמלה עצמית נא להזין כתובת אימייל כדי לצפות בסרטון. א…" at bounding box center [516, 239] width 650 height 2285
copy div "לימוד של טארה לפתיחת השבוע נתחיל את היום שלנו עם היסוד הבסיסי ביותר של חמלה – נ…"
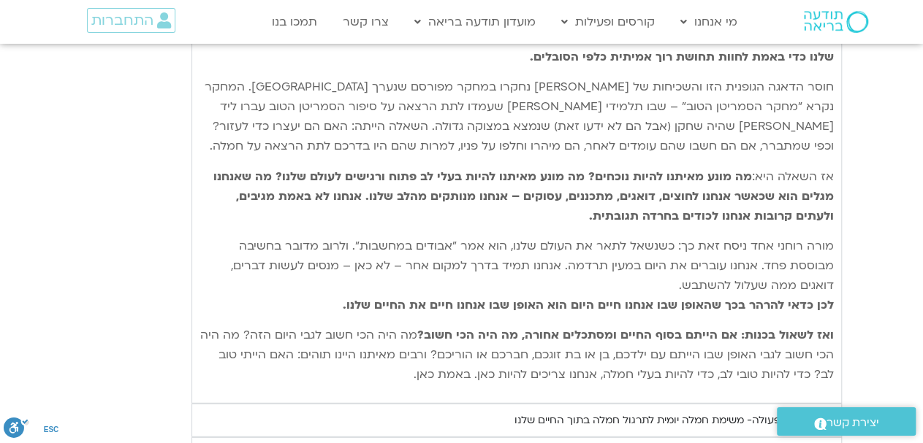
click at [844, 234] on section "יום ראשון - חמלה עצמית השבוע שלנו מתחיל מהבסיס, תרגול של חמלה עצמית – נוכחת וקש…" at bounding box center [461, 132] width 923 height 2501
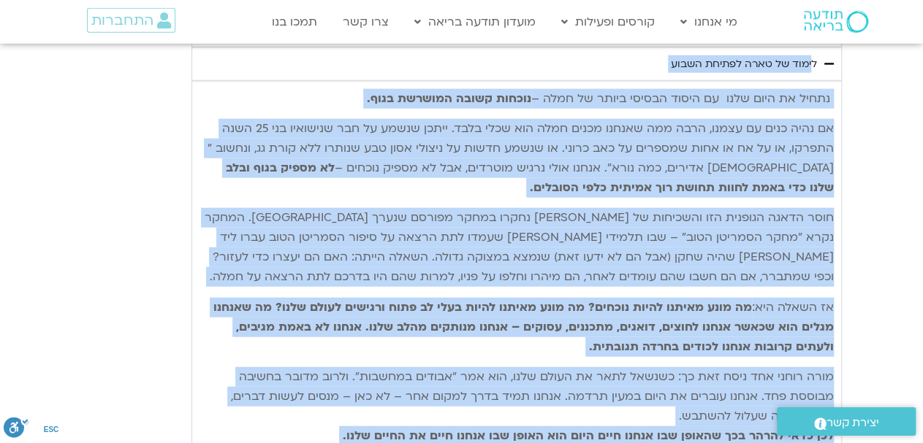
scroll to position [12749, 0]
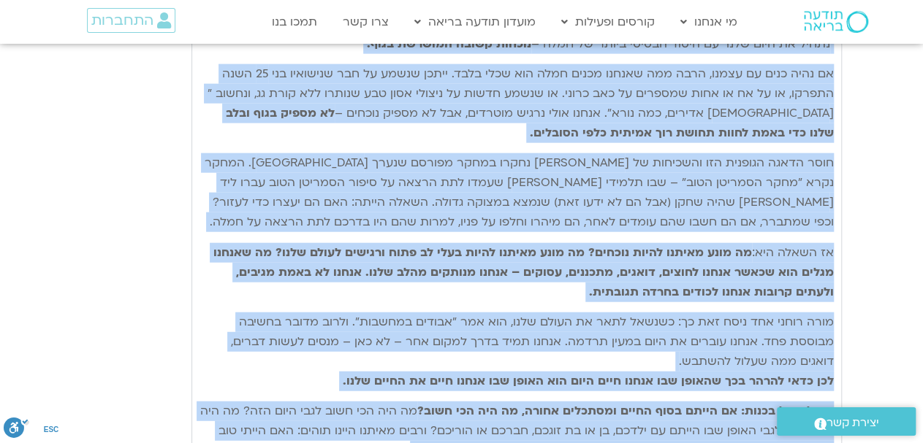
drag, startPoint x: 817, startPoint y: 148, endPoint x: 429, endPoint y: 281, distance: 409.5
click at [429, 281] on details "לימוד של טארה לפתיחת השבוע נתחיל את היום שלנו עם היסוד הבסיסי ביותר של חמלה – נ…" at bounding box center [516, 236] width 650 height 487
copy details "לימוד של טארה לפתיחת השבוע נתחיל את היום שלנו עם היסוד הבסיסי ביותר של חמלה – נ…"
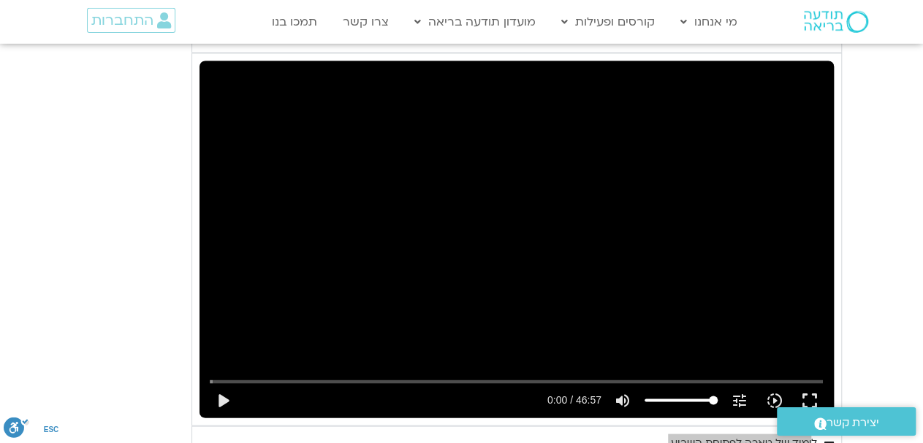
scroll to position [12293, 0]
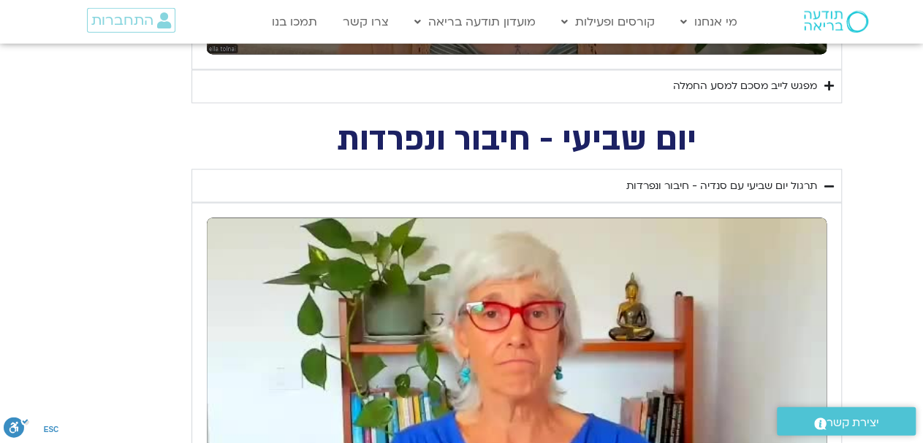
scroll to position [1215, 0]
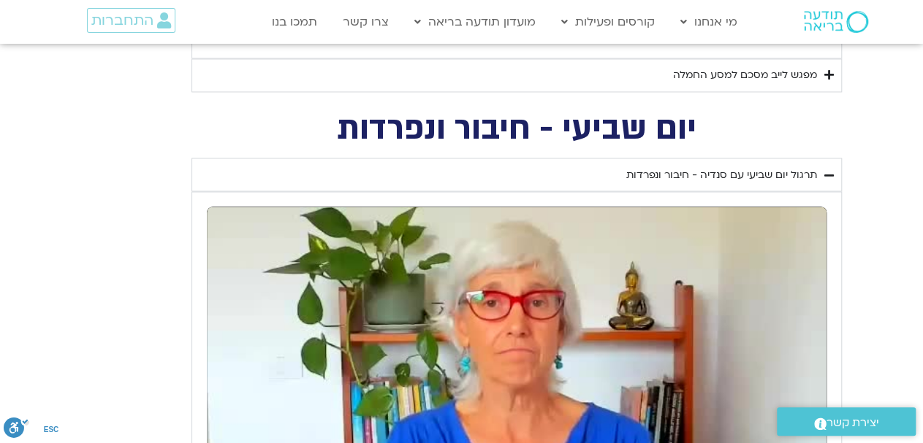
click at [803, 73] on div "מפגש לייב מסכם למסע החמלה" at bounding box center [745, 75] width 144 height 18
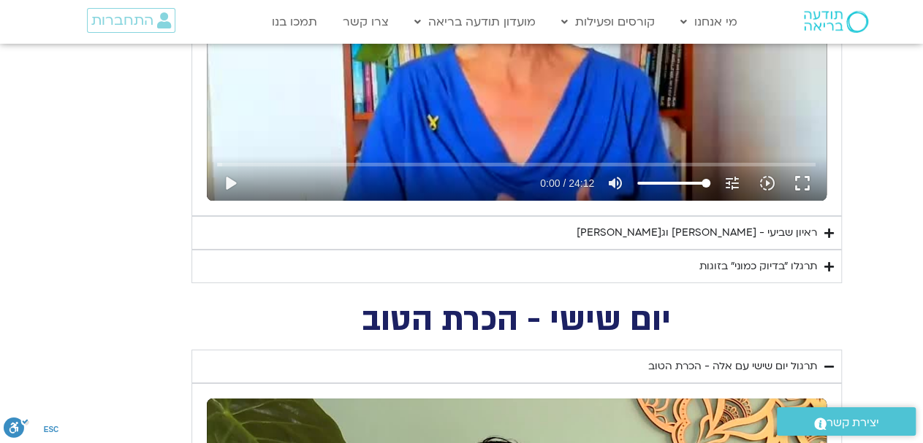
scroll to position [2507, 0]
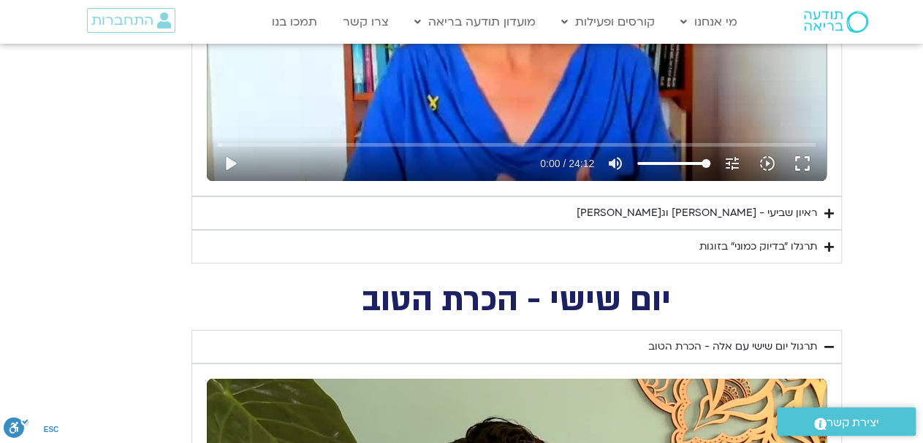
click at [784, 205] on div "ראיון שביעי - טארה בראך וג'ון קבט זין" at bounding box center [696, 214] width 240 height 18
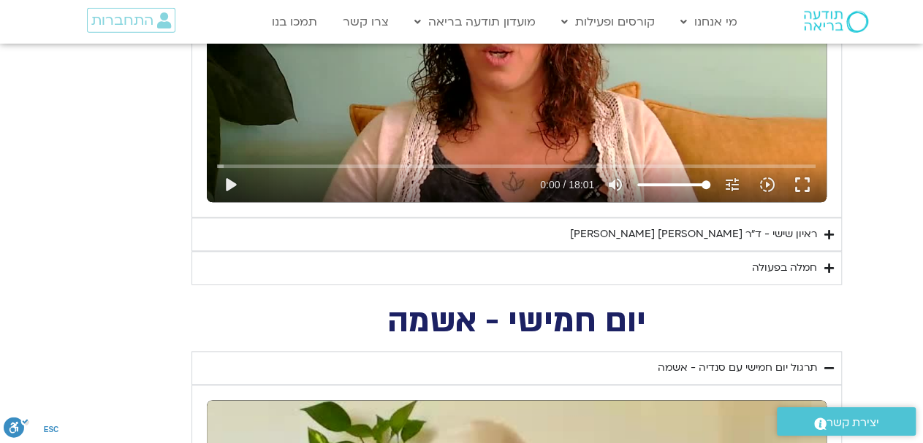
scroll to position [3494, 0]
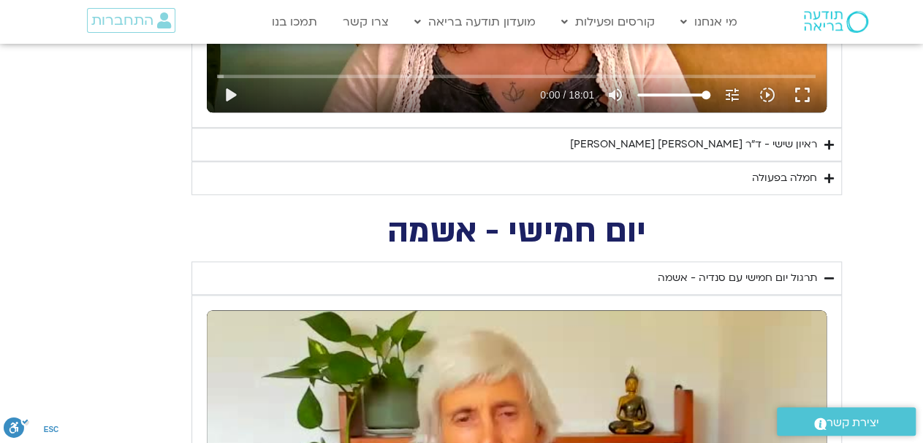
click at [784, 136] on div "ראיון שישי - ד"ר אסף סטי אל-בר וערן טייכר" at bounding box center [693, 145] width 247 height 18
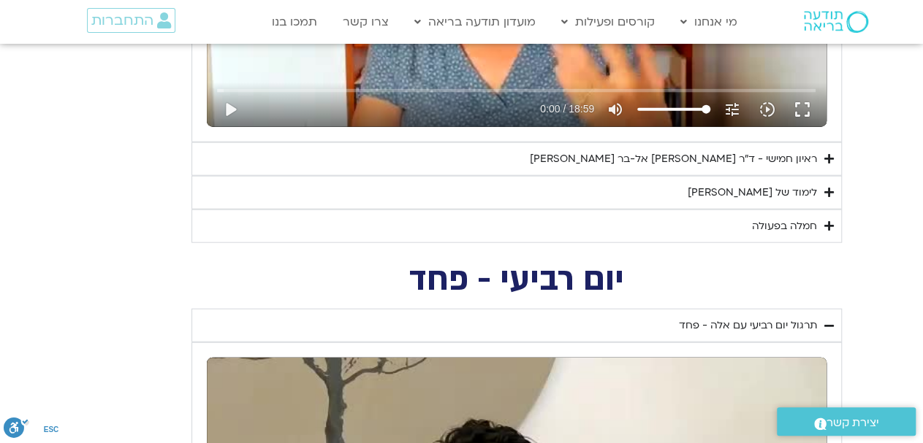
scroll to position [4406, 0]
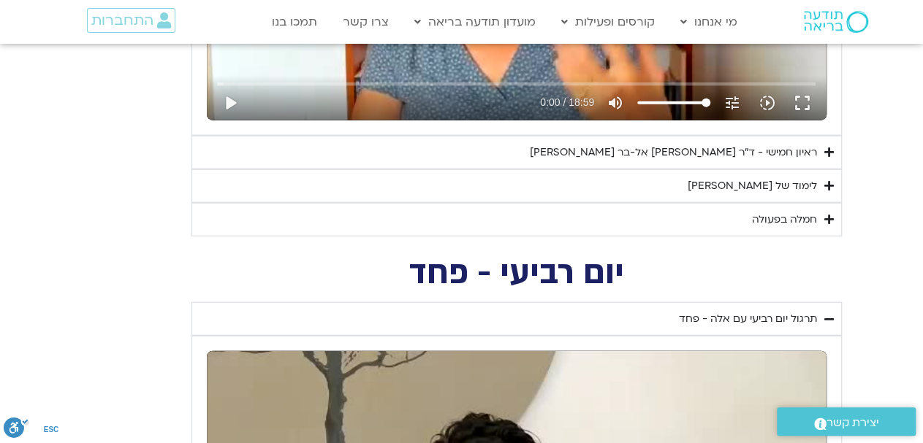
click at [778, 144] on div "ראיון חמישי - ד"ר [PERSON_NAME] אל-בר [PERSON_NAME]" at bounding box center [673, 153] width 287 height 18
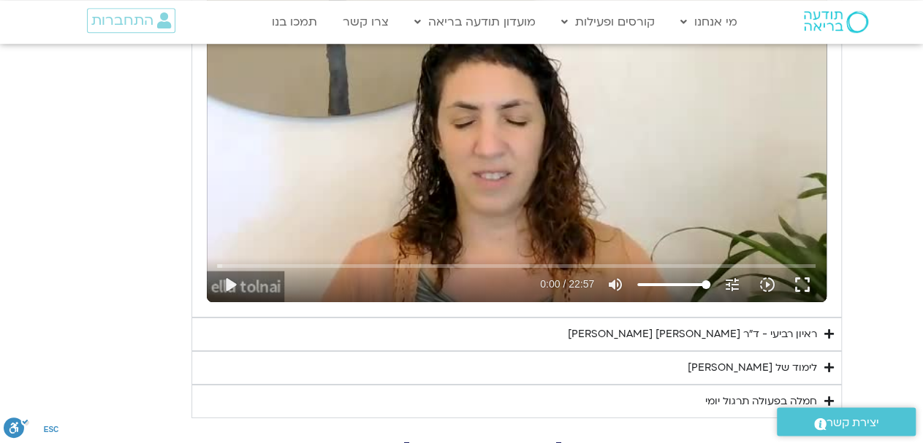
scroll to position [5393, 0]
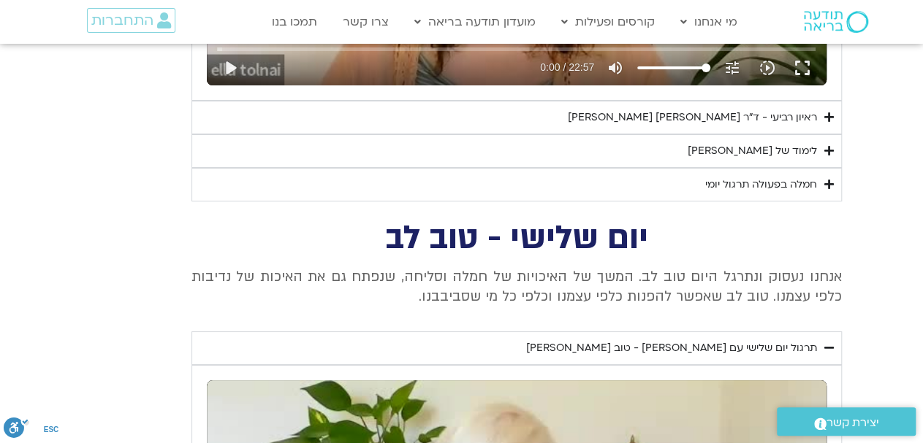
click at [798, 109] on div "ראיון רביעי - ד"ר [PERSON_NAME] [PERSON_NAME]" at bounding box center [692, 118] width 249 height 18
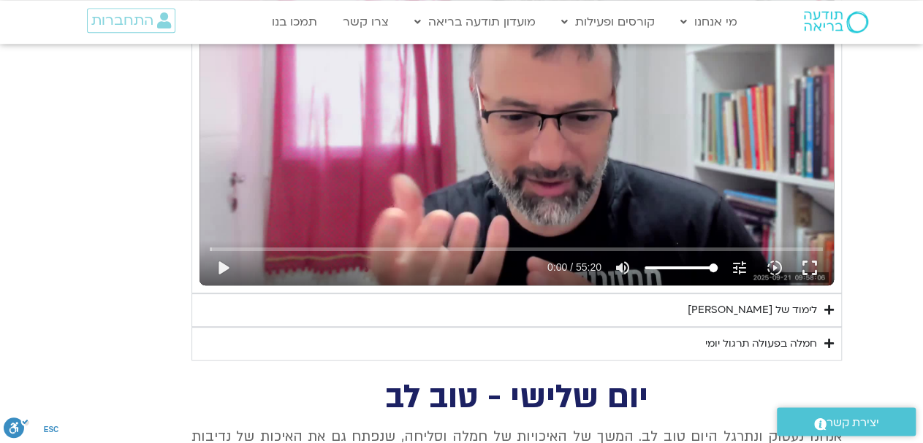
scroll to position [5697, 0]
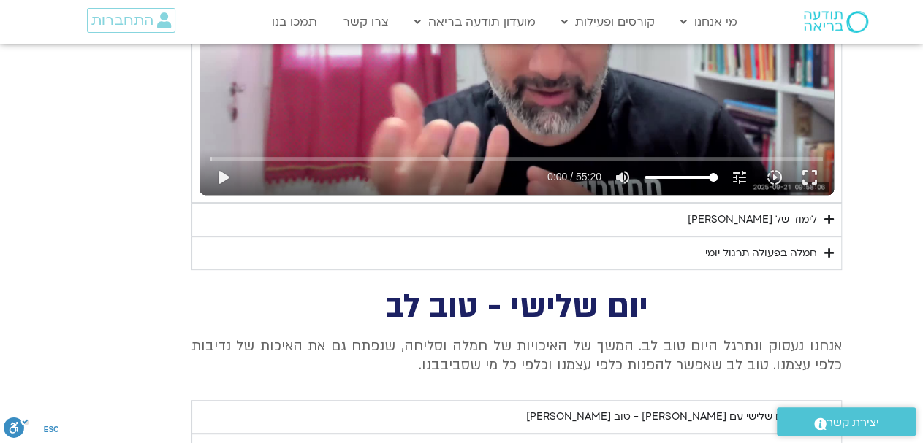
click at [799, 211] on div "לימוד של [PERSON_NAME]" at bounding box center [751, 220] width 129 height 18
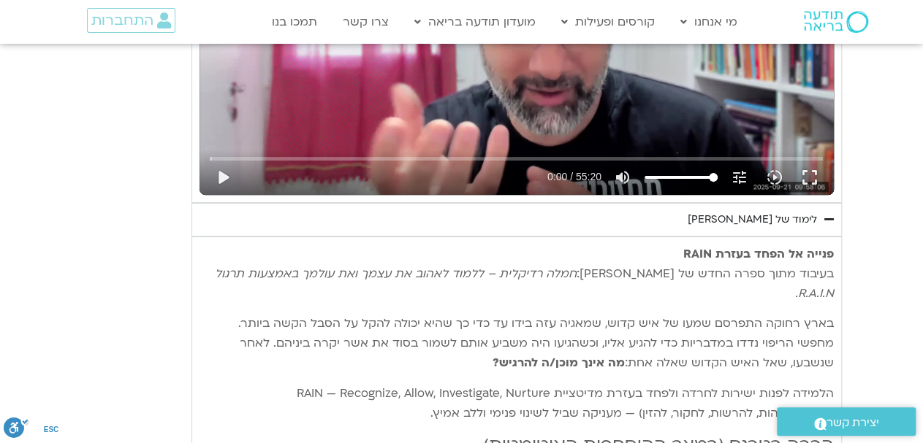
click at [799, 211] on div "לימוד של [PERSON_NAME]" at bounding box center [751, 220] width 129 height 18
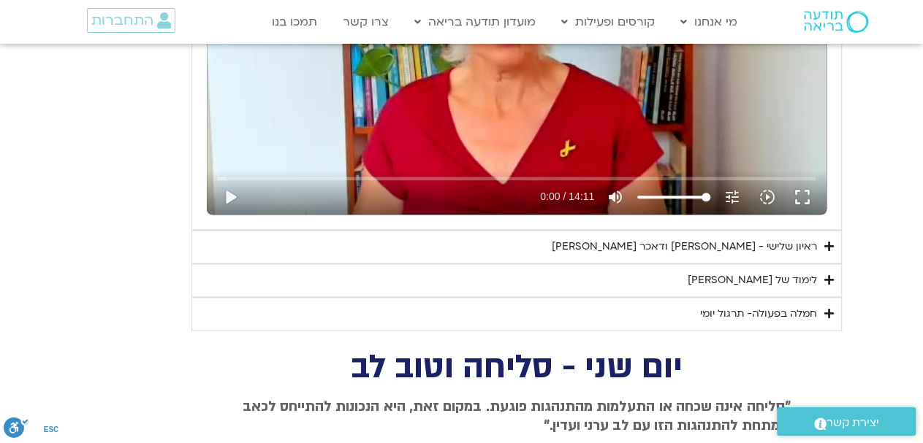
scroll to position [6381, 0]
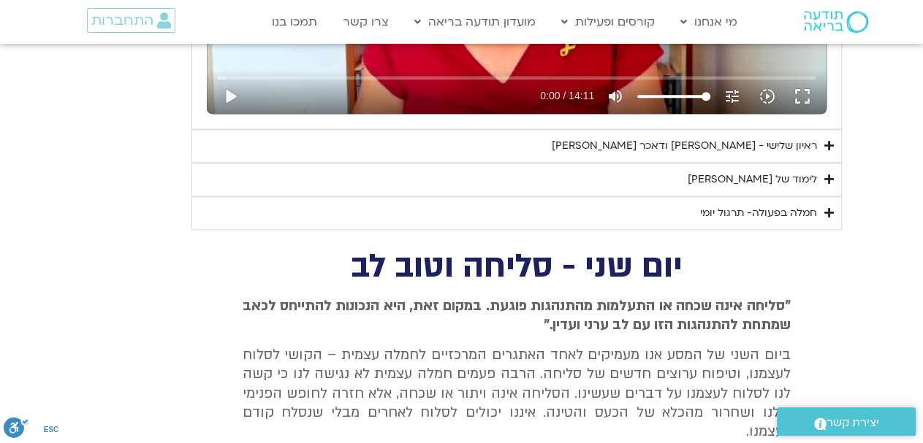
click at [784, 137] on div "ראיון שלישי - [PERSON_NAME] ודאכר [PERSON_NAME]" at bounding box center [683, 146] width 265 height 18
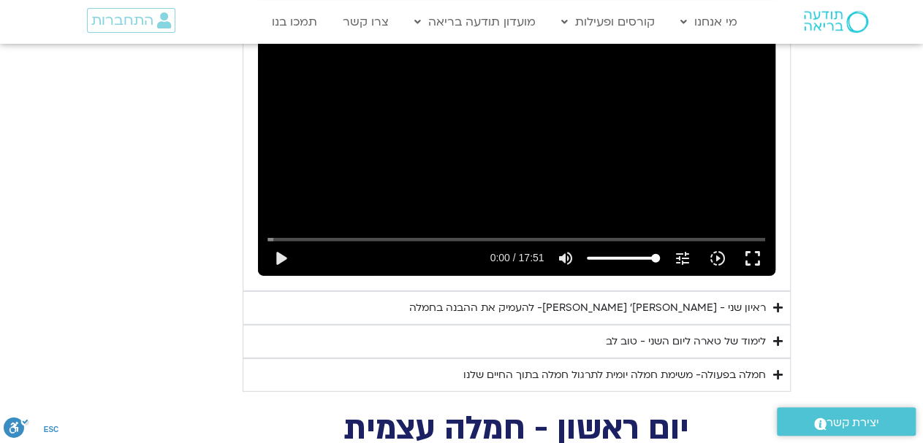
scroll to position [7444, 0]
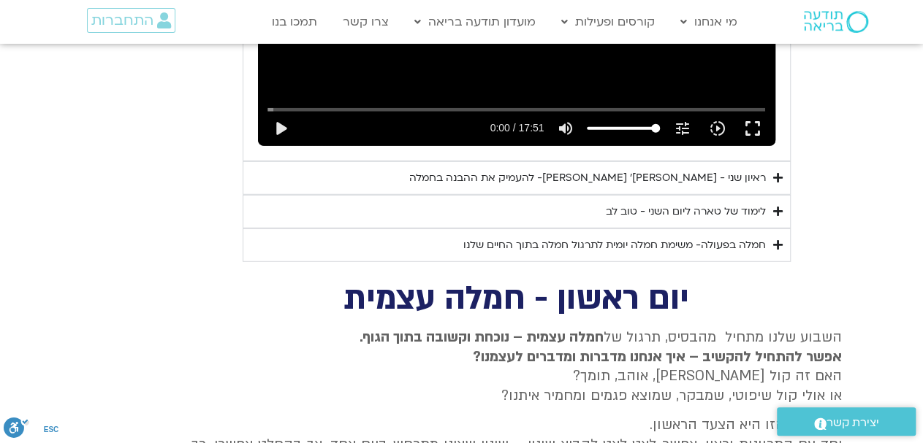
click at [746, 169] on div "ראיון שני - [PERSON_NAME]׳ [PERSON_NAME]- להעמיק את ההבנה בחמלה" at bounding box center [587, 178] width 356 height 18
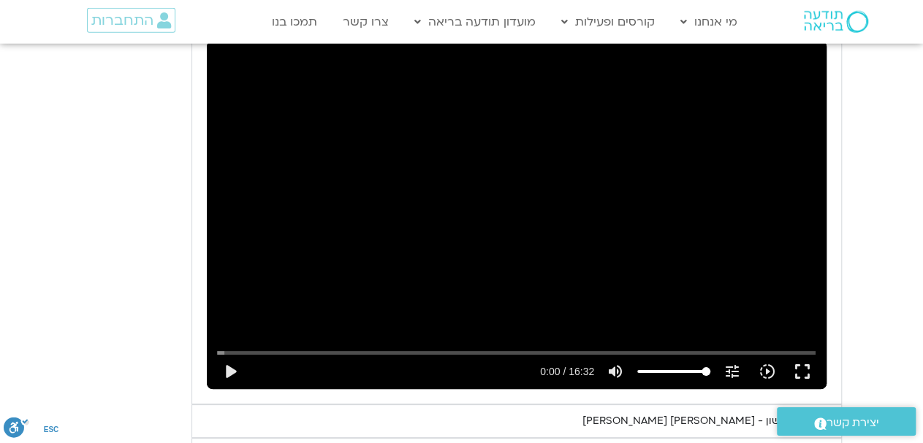
scroll to position [8356, 0]
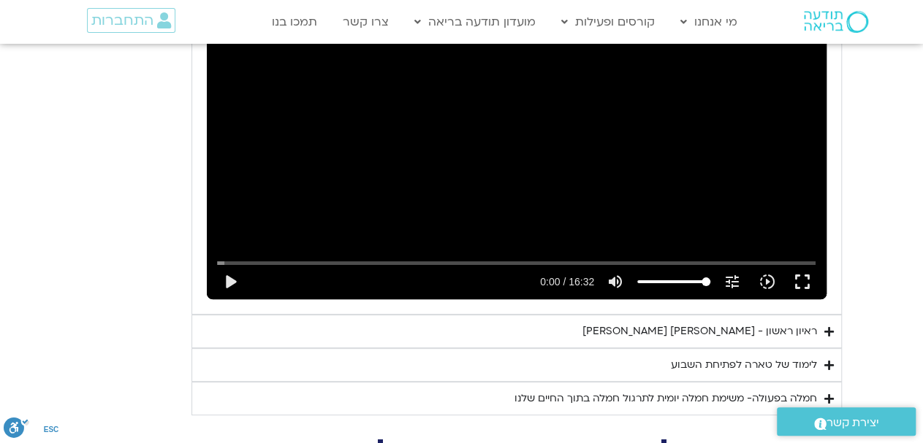
click at [776, 323] on div "ראיון ראשון - [PERSON_NAME] [PERSON_NAME]" at bounding box center [699, 332] width 234 height 18
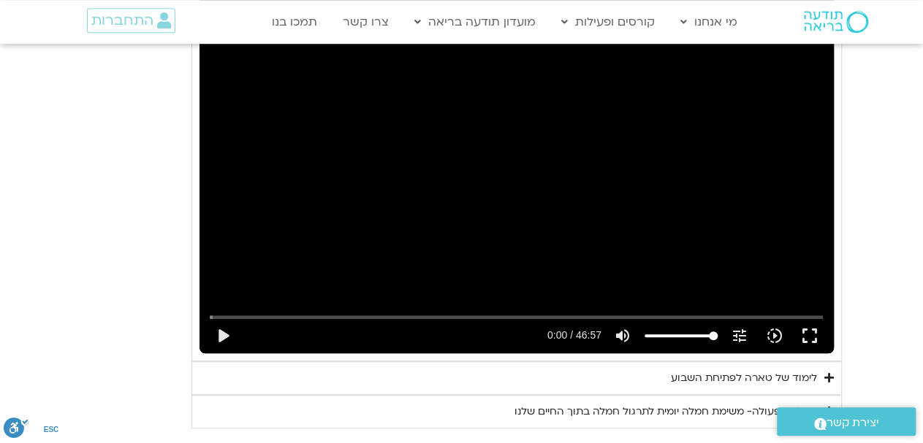
scroll to position [8736, 0]
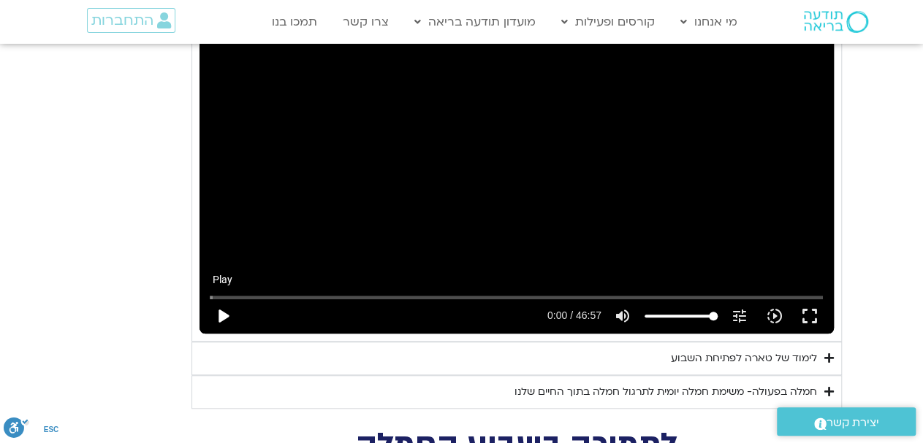
click at [220, 299] on button "play_arrow" at bounding box center [222, 316] width 35 height 35
click at [220, 299] on button "pause" at bounding box center [222, 316] width 35 height 35
type input "1.334833"
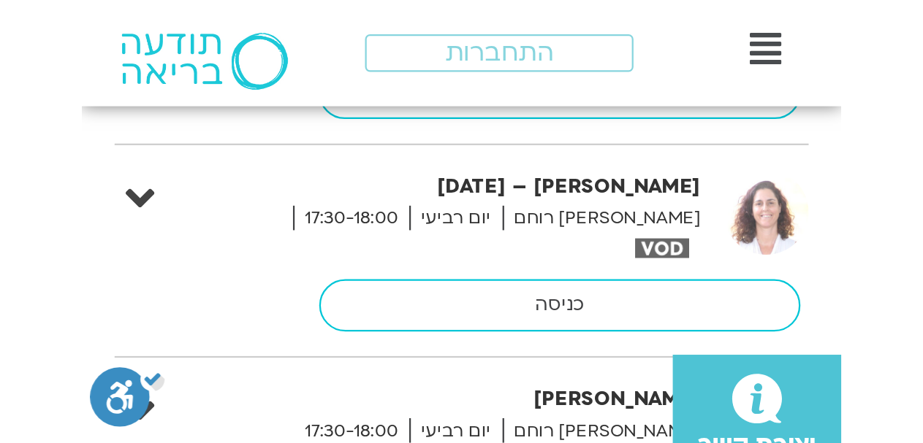
scroll to position [8957, 0]
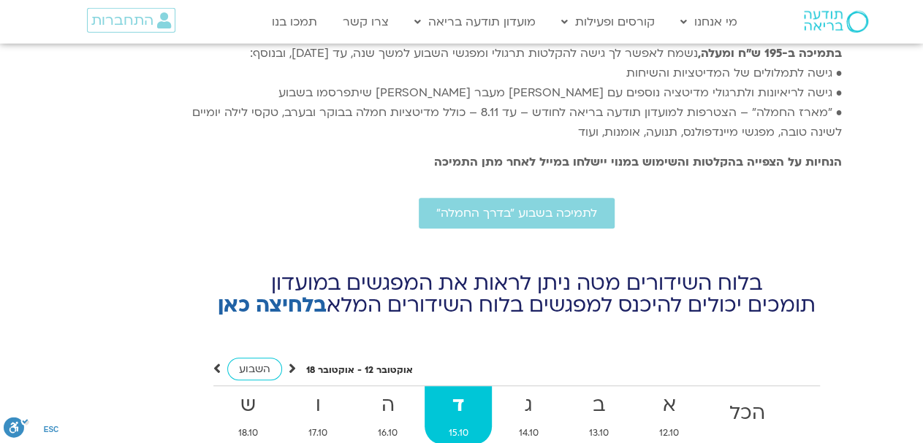
scroll to position [5767, 0]
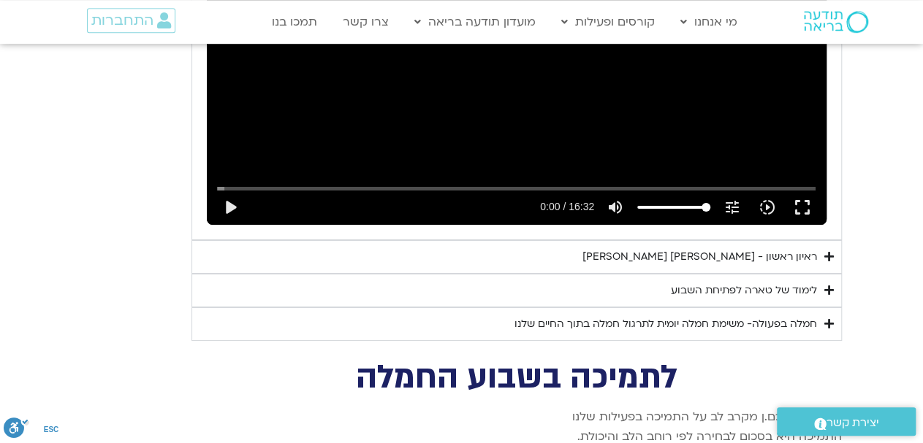
scroll to position [5392, 0]
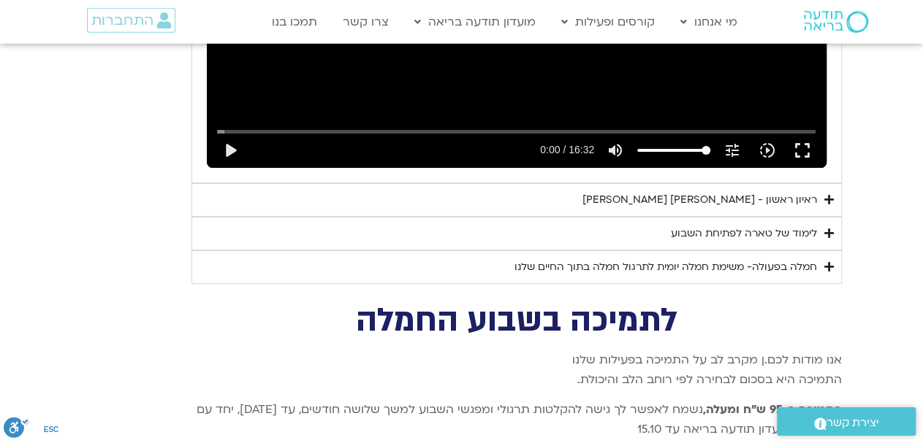
click at [793, 225] on div "לימוד של טארה לפתיחת השבוע" at bounding box center [744, 234] width 146 height 18
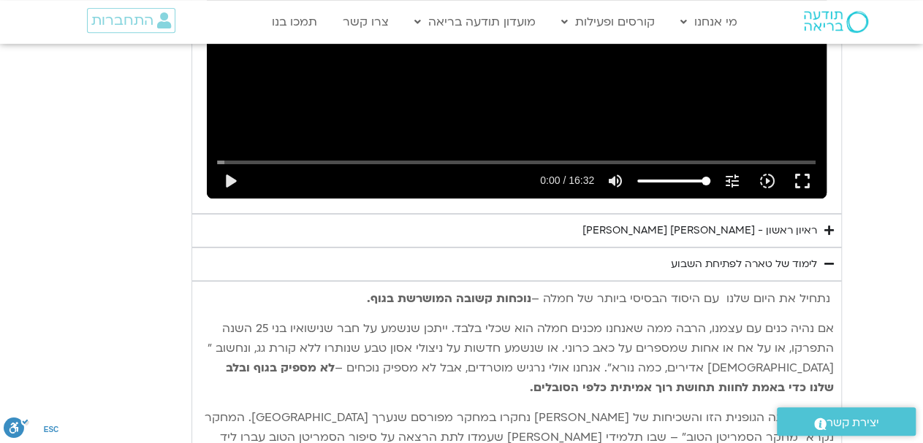
scroll to position [5316, 0]
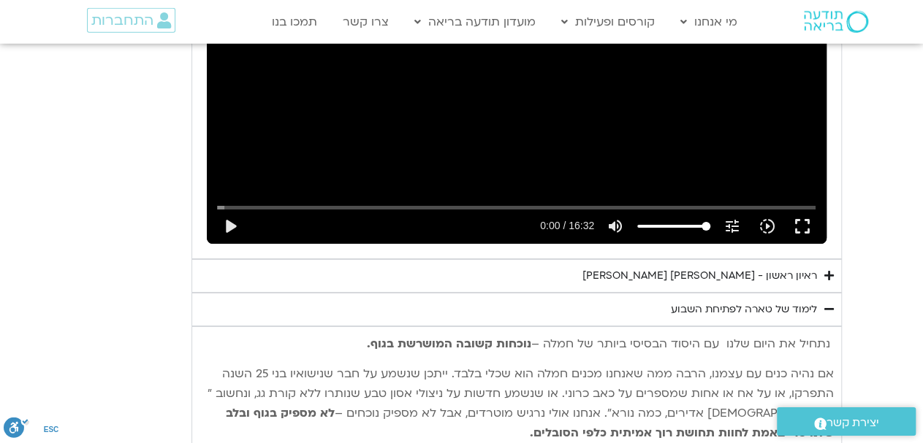
click at [771, 301] on div "לימוד של טארה לפתיחת השבוע" at bounding box center [744, 310] width 146 height 18
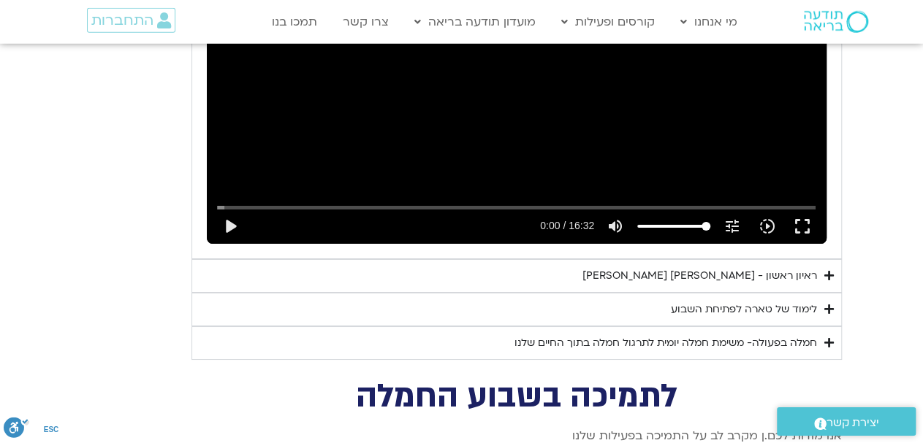
click at [774, 267] on div "ראיון ראשון - [PERSON_NAME] [PERSON_NAME]" at bounding box center [699, 276] width 234 height 18
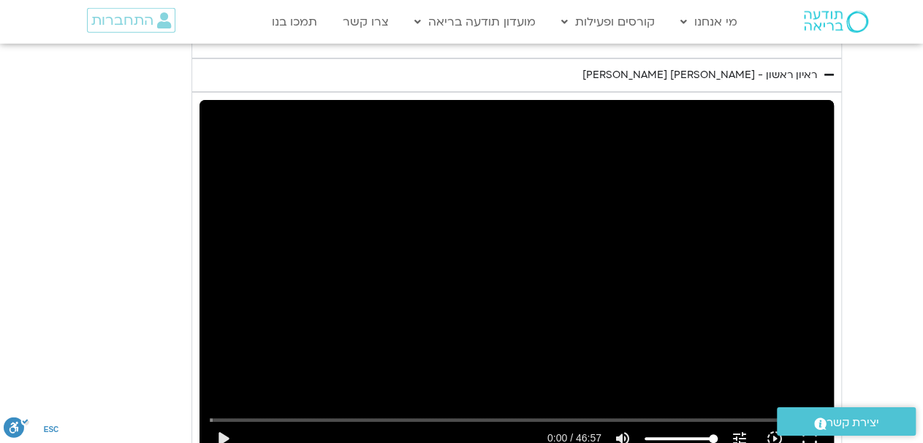
scroll to position [5544, 0]
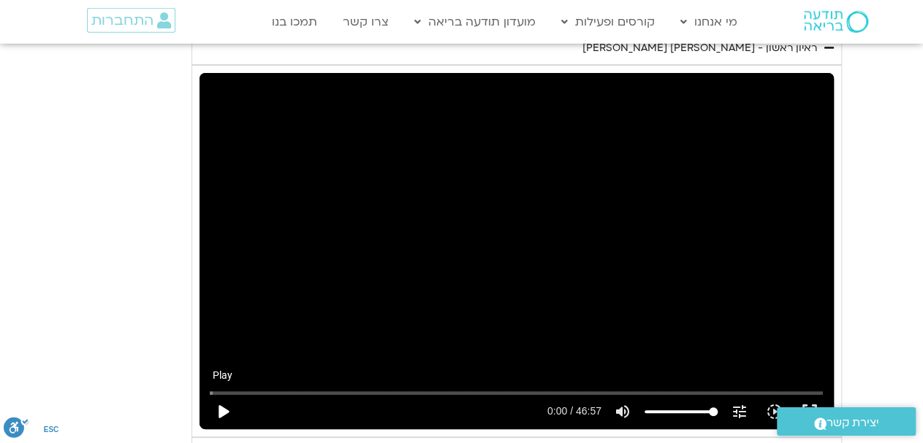
click at [220, 394] on button "play_arrow" at bounding box center [222, 411] width 35 height 35
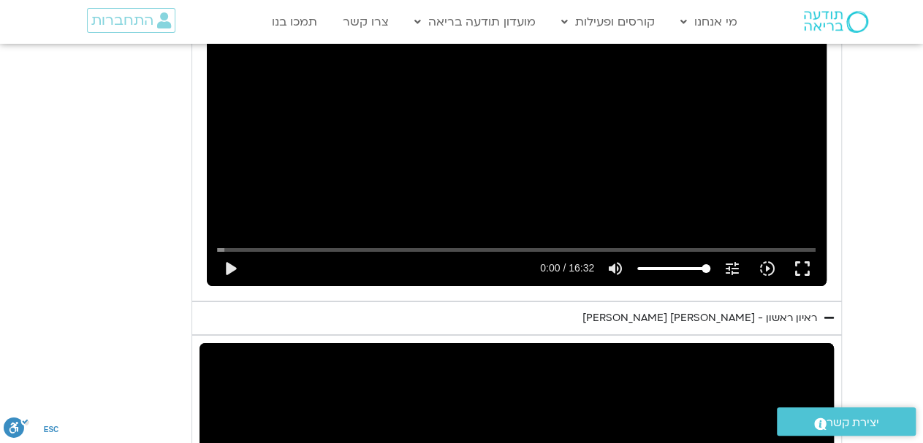
scroll to position [5240, 0]
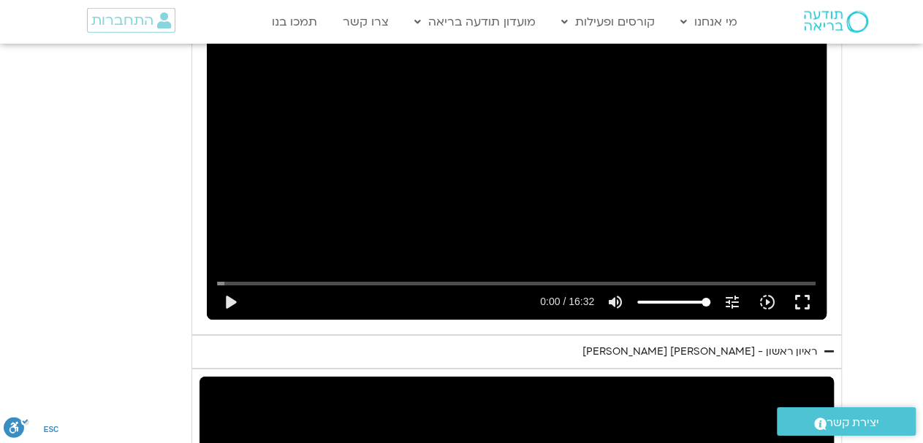
click at [102, 220] on div "יום ראשון - חמלה עצמית השבוע שלנו מתחיל מהבסיס, תרגול של חמלה עצמית – נוכחת וקש…" at bounding box center [462, 257] width 760 height 1101
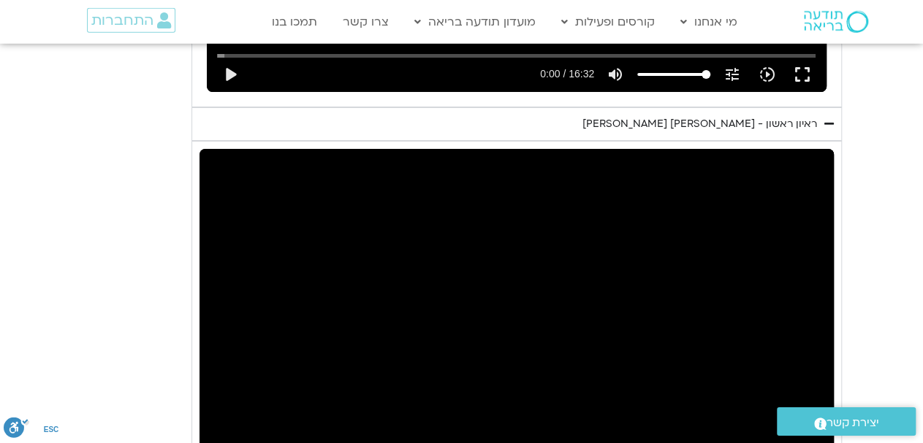
scroll to position [5544, 0]
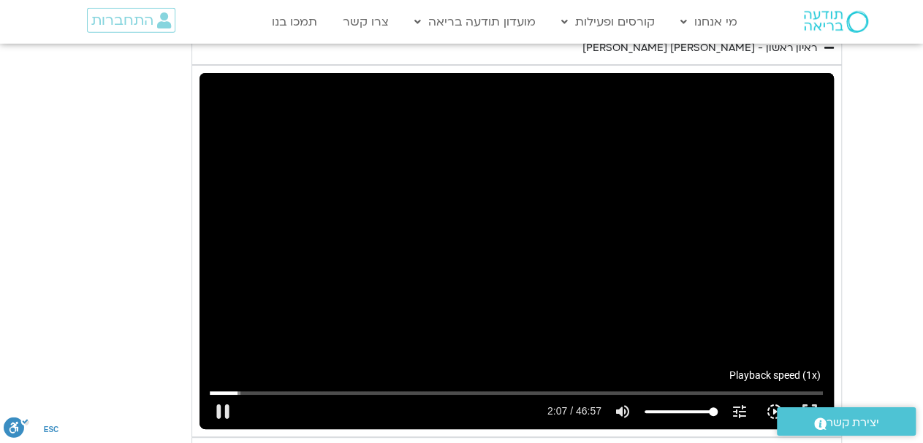
click at [778, 403] on icon "slow_motion_video" at bounding box center [774, 412] width 18 height 18
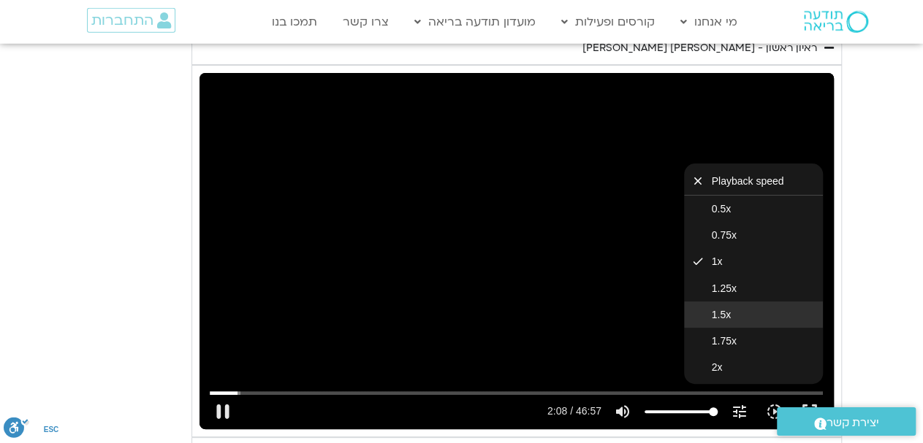
click at [722, 309] on span "1.5x" at bounding box center [720, 315] width 19 height 12
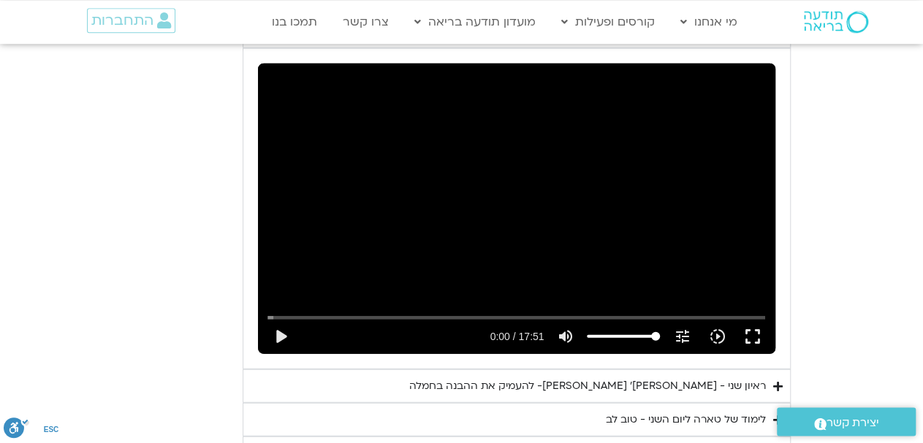
scroll to position [4556, 0]
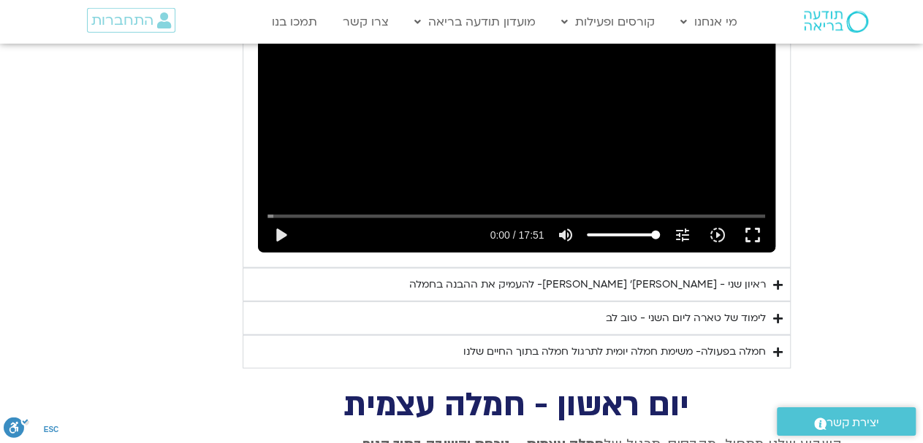
click at [690, 276] on div "ראיון שני - [PERSON_NAME]׳ [PERSON_NAME]- להעמיק את ההבנה בחמלה" at bounding box center [587, 285] width 356 height 18
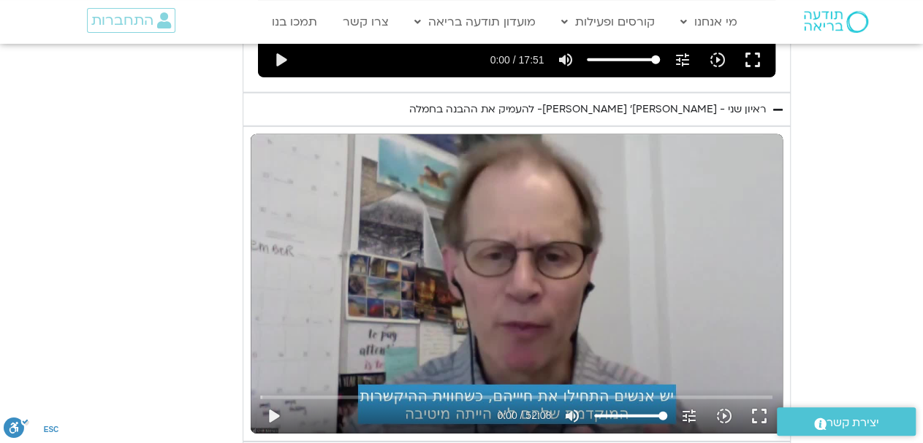
scroll to position [4708, 0]
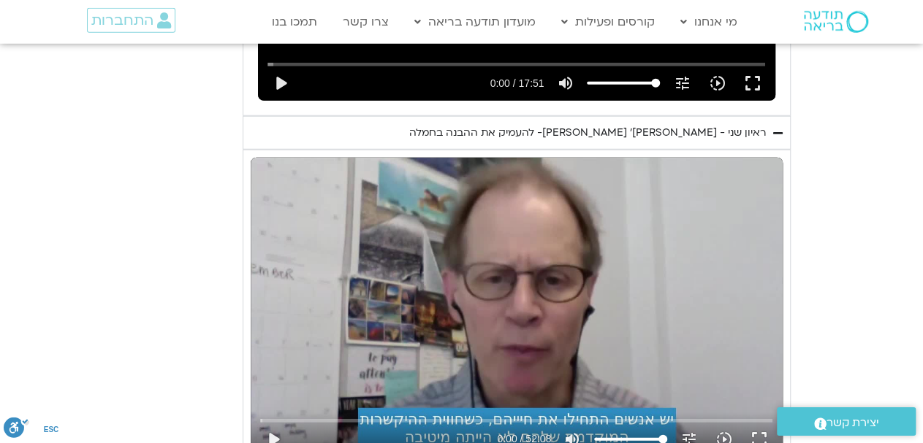
type input "2817.733333"
